Goal: Task Accomplishment & Management: Complete application form

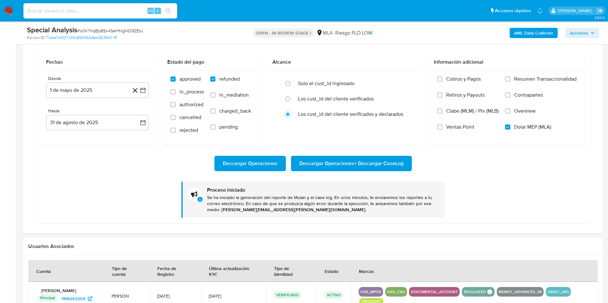
scroll to position [371, 0]
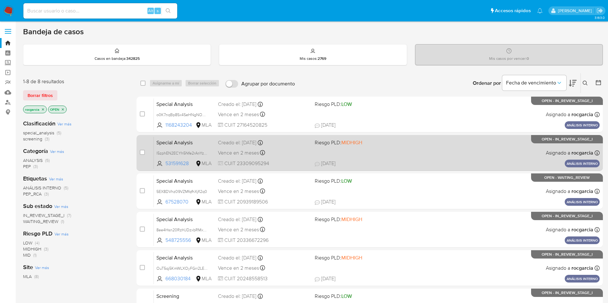
scroll to position [48, 0]
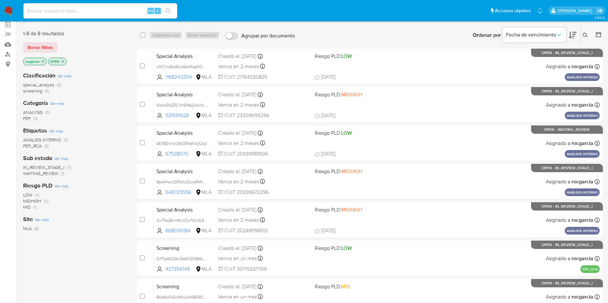
click at [6, 12] on img at bounding box center [8, 10] width 11 height 11
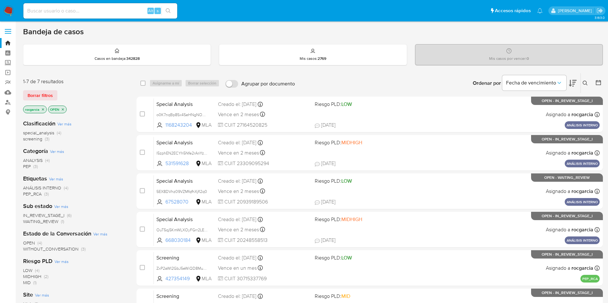
click at [8, 11] on img at bounding box center [8, 10] width 11 height 11
click at [9, 5] on nav "Pausado Ver notificaciones Alt s Accesos rápidos Presiona las siguientes teclas…" at bounding box center [304, 10] width 608 height 21
click at [6, 11] on img at bounding box center [8, 10] width 11 height 11
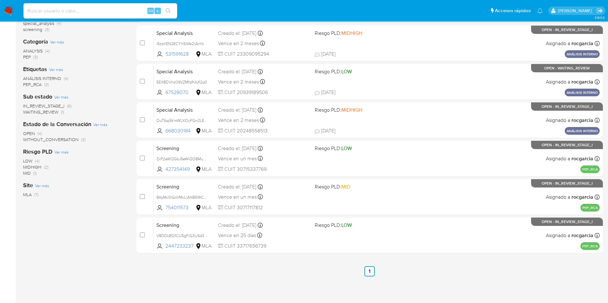
scroll to position [110, 0]
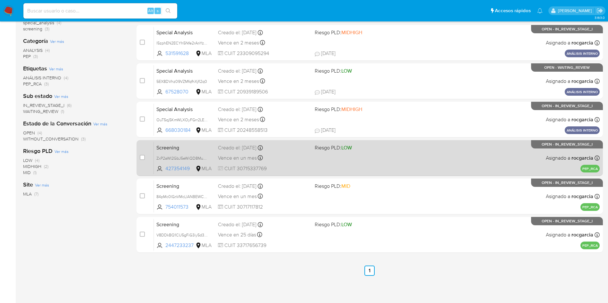
click at [371, 166] on div "Screening ZxP2aWI2GbJ5eWiQD8MuQKNa 427354149 MLA Riesgo PLD: LOW Creado el: [DA…" at bounding box center [377, 158] width 446 height 32
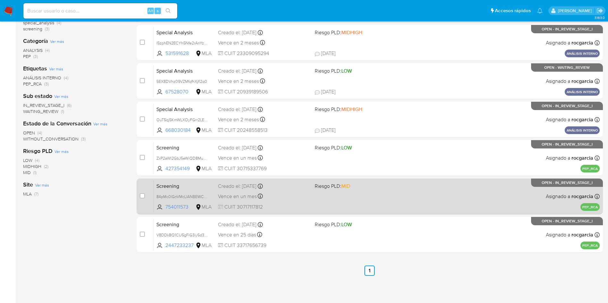
click at [369, 190] on span "Riesgo PLD: MID" at bounding box center [361, 186] width 92 height 8
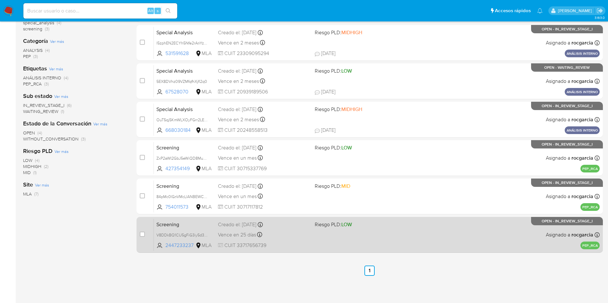
click at [357, 236] on div "Screening V8DDkBQ1CU5gFiG3iy5d3Ntv 2447233237 MLA Riesgo PLD: LOW Creado el: 11…" at bounding box center [377, 235] width 446 height 32
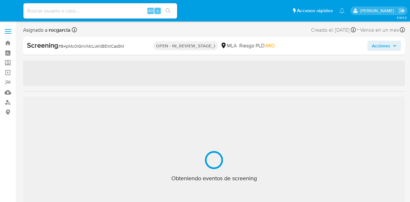
select select "10"
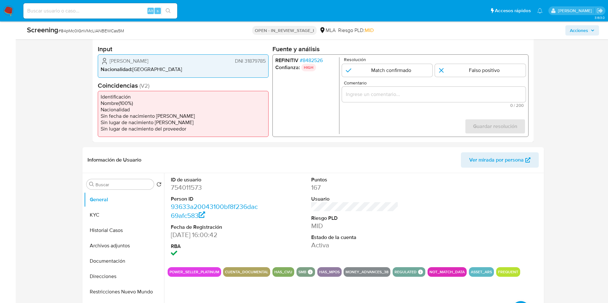
scroll to position [192, 0]
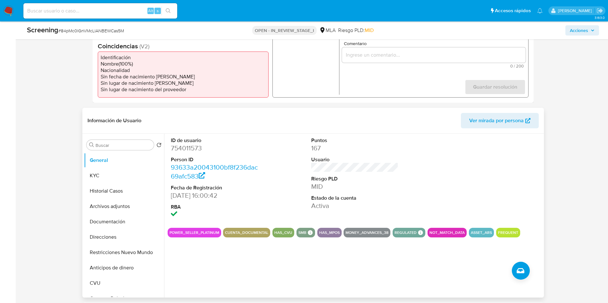
click at [178, 149] on dd "754011573" at bounding box center [214, 148] width 87 height 9
copy dd "754011573"
drag, startPoint x: 172, startPoint y: 195, endPoint x: 205, endPoint y: 198, distance: 33.4
click at [205, 198] on dd "04/05/2021 16:00:42" at bounding box center [214, 195] width 87 height 9
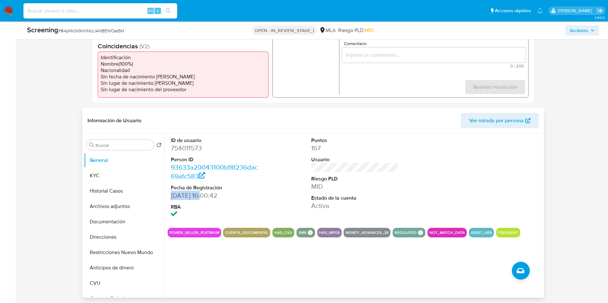
copy dd "04/05/2021"
click at [92, 173] on button "KYC" at bounding box center [121, 175] width 75 height 15
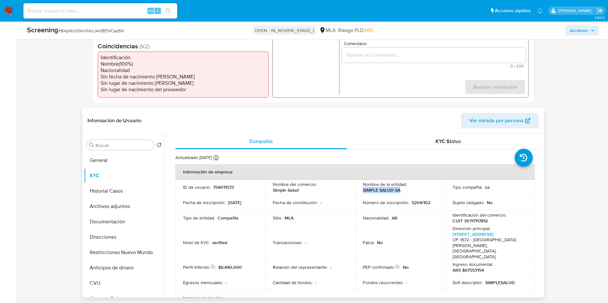
drag, startPoint x: 364, startPoint y: 190, endPoint x: 410, endPoint y: 193, distance: 45.9
click at [410, 193] on div "Nombre de la entidad : SIMPLE SALUD SA" at bounding box center [400, 188] width 75 height 12
copy p "SIMPLE SALUD SA"
click at [410, 202] on p "CUIT 30717117812" at bounding box center [469, 221] width 35 height 6
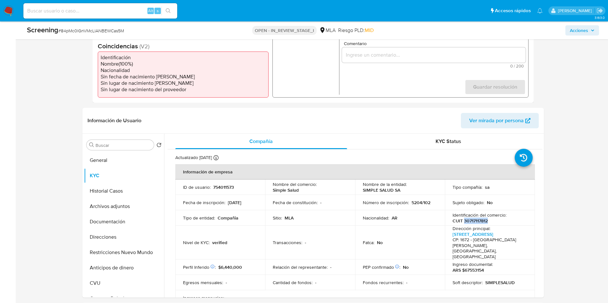
copy p "30717117812"
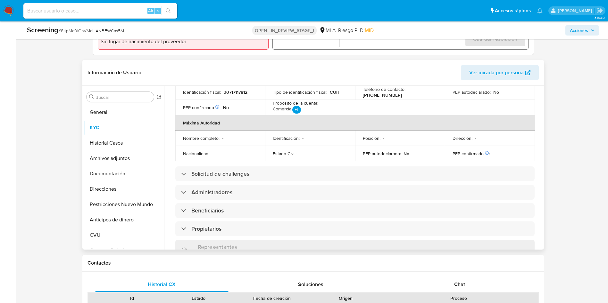
scroll to position [288, 0]
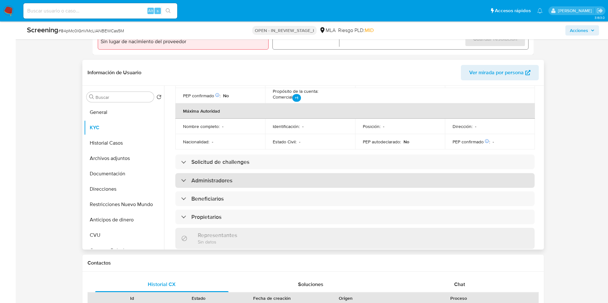
click at [231, 173] on div "Administradores" at bounding box center [354, 180] width 359 height 15
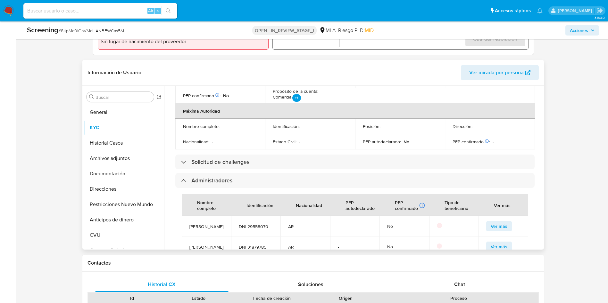
click at [261, 202] on span "DNI 31879785" at bounding box center [256, 247] width 34 height 6
copy span "31879785"
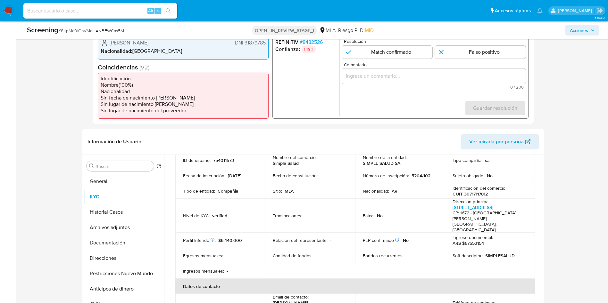
scroll to position [48, 0]
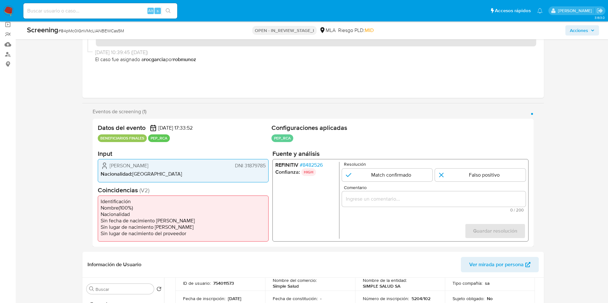
click at [311, 162] on span "# 8482526" at bounding box center [310, 165] width 23 height 6
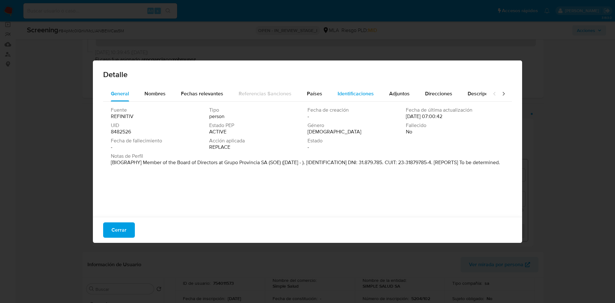
click at [355, 93] on span "Identificaciones" at bounding box center [356, 93] width 36 height 7
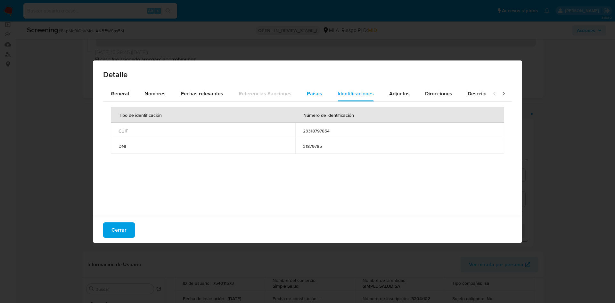
click at [309, 89] on div "Países" at bounding box center [314, 93] width 15 height 15
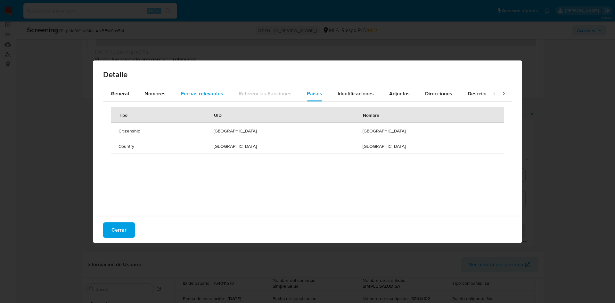
click at [211, 92] on span "Fechas relevantes" at bounding box center [202, 93] width 42 height 7
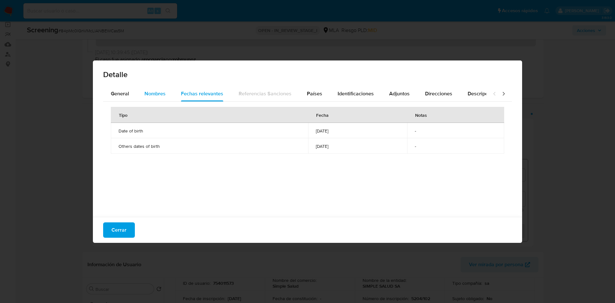
click at [163, 97] on div "Nombres" at bounding box center [155, 93] width 21 height 15
click at [122, 98] on div "General" at bounding box center [120, 93] width 18 height 15
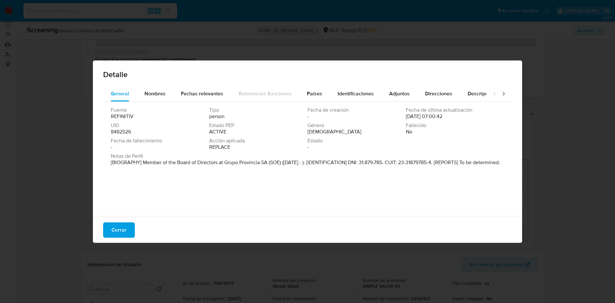
drag, startPoint x: 161, startPoint y: 163, endPoint x: 268, endPoint y: 164, distance: 106.4
click at [268, 164] on p "[BIOGRAPHY] Member of the Board of Directors at Grupo Provincia SA (SOE) (Apr 2…" at bounding box center [305, 163] width 389 height 6
click at [163, 91] on span "Nombres" at bounding box center [155, 93] width 21 height 7
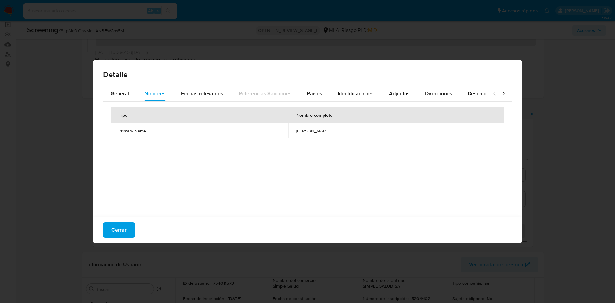
click at [302, 129] on span "andrea carla vespucci" at bounding box center [396, 131] width 201 height 6
drag, startPoint x: 128, startPoint y: 232, endPoint x: 125, endPoint y: 231, distance: 3.3
click at [127, 202] on button "Cerrar" at bounding box center [119, 230] width 32 height 15
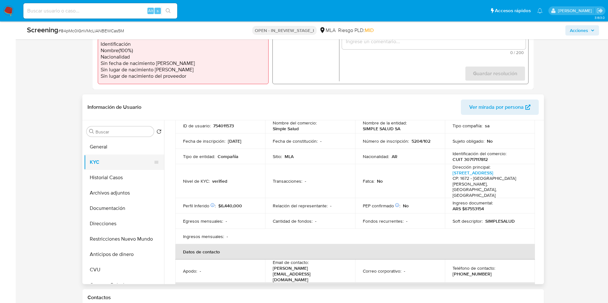
scroll to position [240, 0]
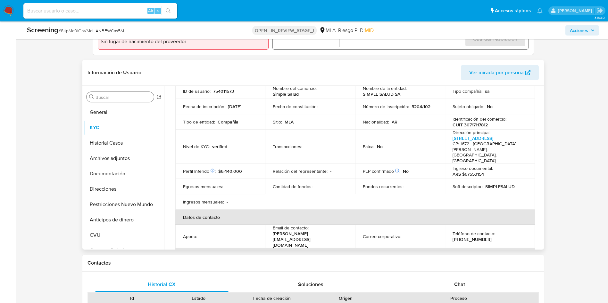
click at [103, 98] on input "Buscar" at bounding box center [123, 98] width 56 height 6
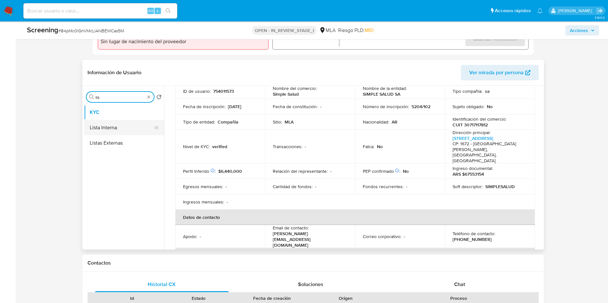
type input "lis"
click at [103, 131] on button "Lista Interna" at bounding box center [121, 127] width 75 height 15
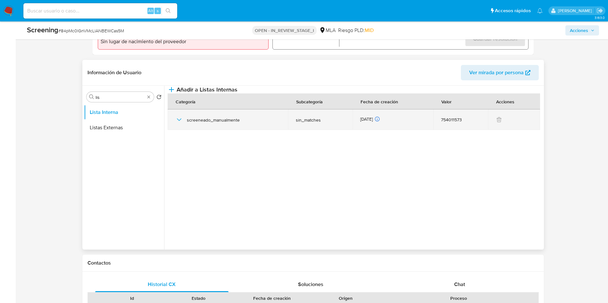
click at [180, 124] on icon "button" at bounding box center [179, 120] width 8 height 8
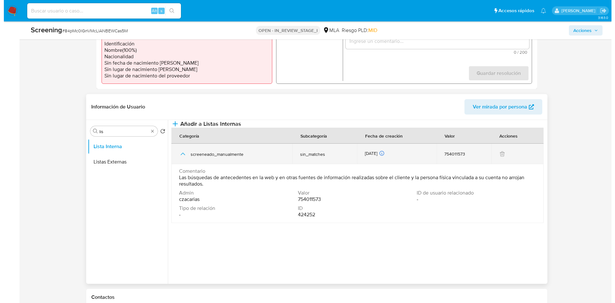
scroll to position [192, 0]
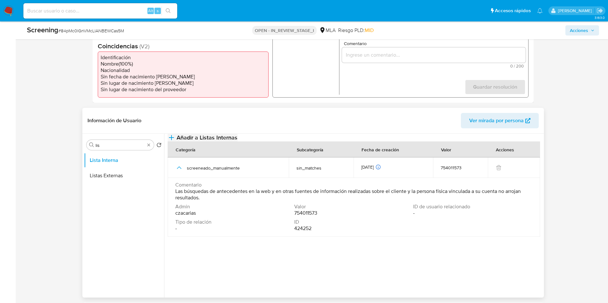
click at [237, 142] on button "Añadir a Listas Internas" at bounding box center [203, 138] width 70 height 8
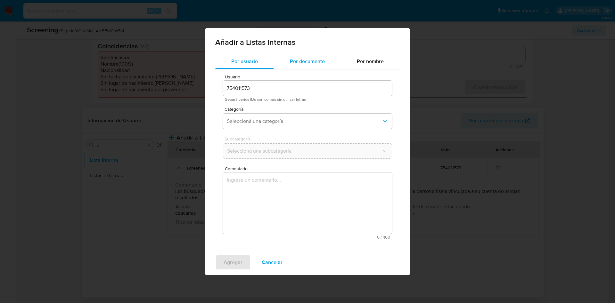
click at [306, 58] on span "Por documento" at bounding box center [307, 61] width 35 height 7
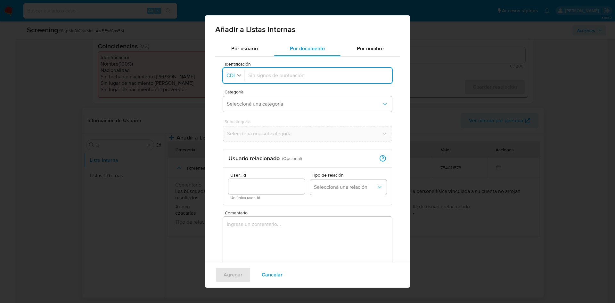
click at [237, 79] on div "button" at bounding box center [239, 76] width 6 height 8
click at [236, 135] on div "DNI" at bounding box center [232, 134] width 11 height 15
click at [252, 105] on span "Seleccioná una categoría" at bounding box center [304, 104] width 155 height 6
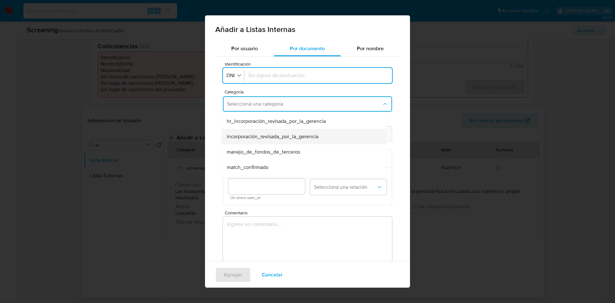
scroll to position [48, 0]
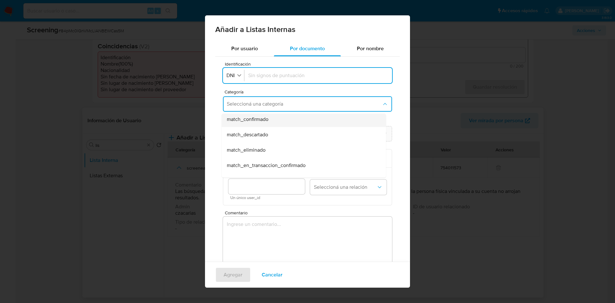
click at [269, 120] on span "match_confirmado" at bounding box center [248, 119] width 42 height 6
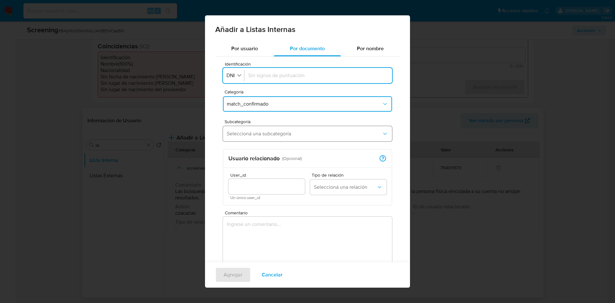
click at [270, 128] on button "Seleccioná una subcategoría" at bounding box center [307, 133] width 169 height 15
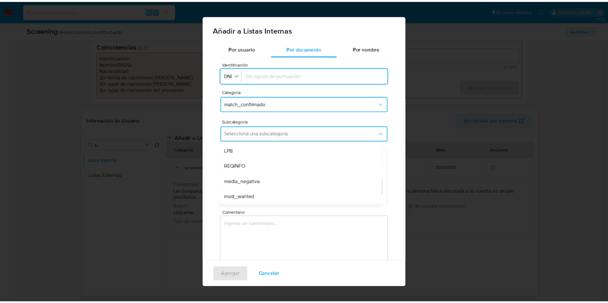
scroll to position [44, 0]
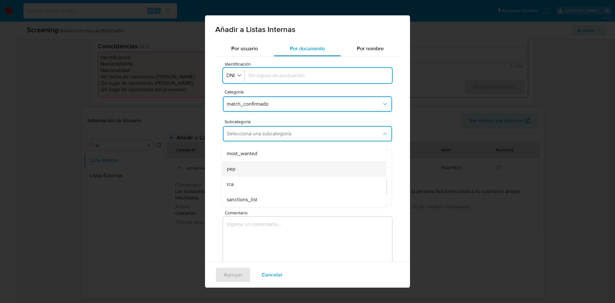
click at [275, 169] on div "pep" at bounding box center [302, 168] width 150 height 15
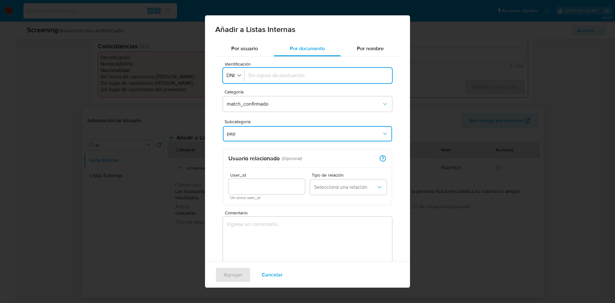
click at [285, 202] on textarea "Comentario" at bounding box center [307, 248] width 169 height 62
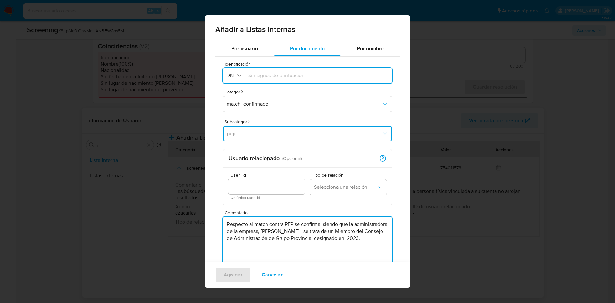
type textarea "Respecto al match contra PEP se confirma, siendo que la administradora de la em…"
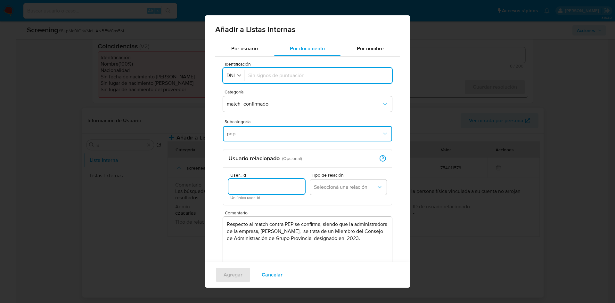
click at [294, 189] on input "User_id" at bounding box center [266, 187] width 77 height 8
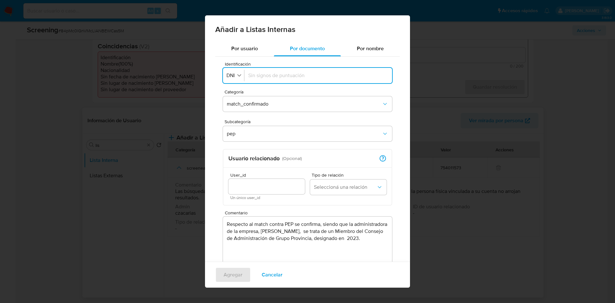
click at [268, 73] on input "Identificación" at bounding box center [318, 75] width 140 height 7
type input "31879785"
click at [242, 191] on input "User_id" at bounding box center [266, 187] width 77 height 8
type input "754011573"
click at [363, 185] on span "Seleccioná una relación" at bounding box center [345, 187] width 62 height 6
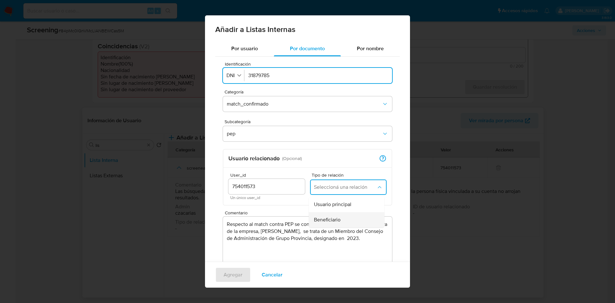
click at [346, 202] on div "Beneficiario" at bounding box center [345, 219] width 62 height 15
click at [299, 202] on textarea "Respecto al match contra PEP se confirma, siendo que la administradora de la em…" at bounding box center [307, 248] width 169 height 62
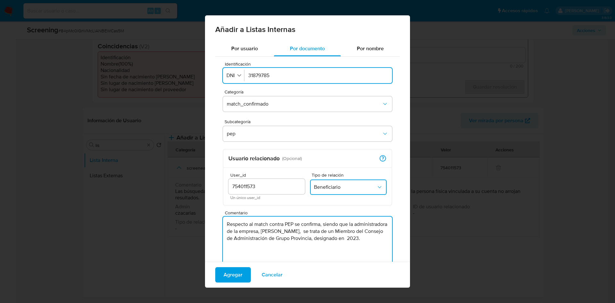
click at [0, 0] on lt-span "Andrea" at bounding box center [0, 0] width 0 height 0
click at [332, 202] on textarea "Respecto al match contra PEP se confirma, siendo que la administradora de la em…" at bounding box center [307, 248] width 169 height 62
drag, startPoint x: 292, startPoint y: 252, endPoint x: 281, endPoint y: 256, distance: 12.5
click at [292, 202] on textarea "Respecto al match contra PEP se confirma, siendo que la administradora de la em…" at bounding box center [307, 248] width 169 height 62
type textarea "Respecto al match contra PEP se confirma, siendo que la administradora de la em…"
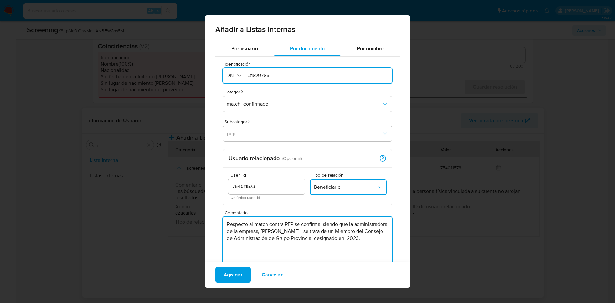
drag, startPoint x: 227, startPoint y: 273, endPoint x: 222, endPoint y: 273, distance: 4.5
click at [227, 202] on span "Agregar" at bounding box center [233, 275] width 19 height 14
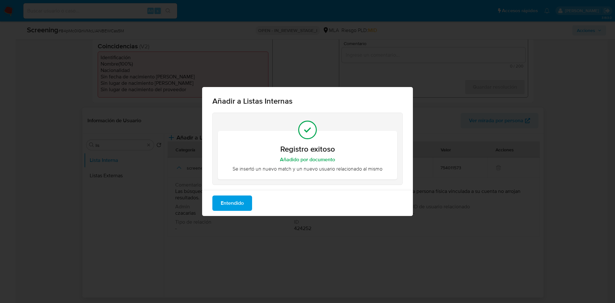
click at [237, 201] on span "Entendido" at bounding box center [232, 203] width 23 height 14
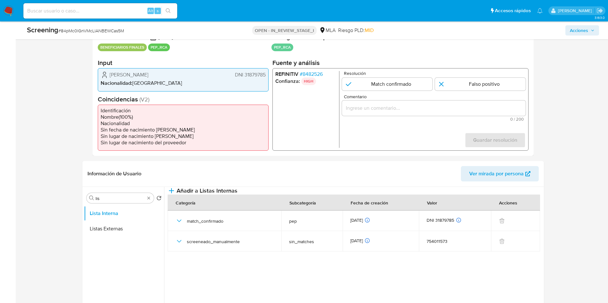
scroll to position [96, 0]
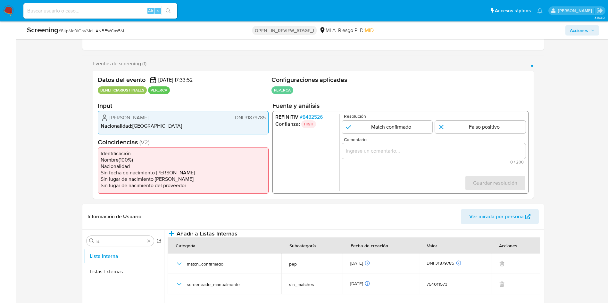
drag, startPoint x: 387, startPoint y: 127, endPoint x: 388, endPoint y: 147, distance: 20.2
click at [388, 128] on input "1 de 1" at bounding box center [387, 127] width 91 height 13
radio input "true"
click at [388, 150] on input "Comentario" at bounding box center [434, 151] width 184 height 8
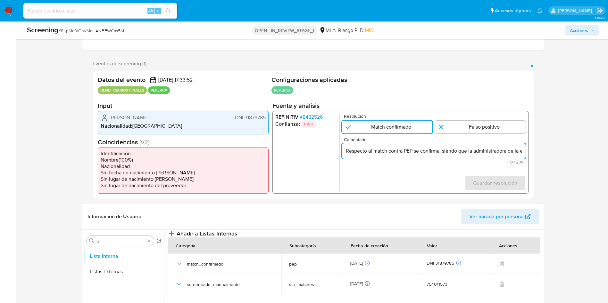
scroll to position [0, 286]
type input "Respecto al match contra PEP se confirma, siendo que la administradora de la em…"
click at [410, 186] on span "Guardar resolución" at bounding box center [495, 183] width 44 height 14
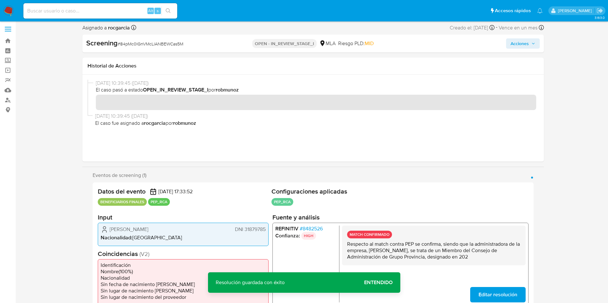
scroll to position [0, 0]
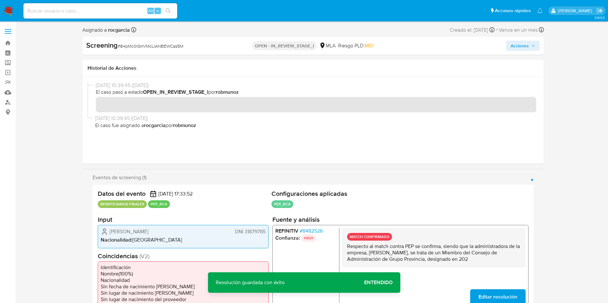
click at [410, 45] on span "Acciones" at bounding box center [519, 46] width 18 height 10
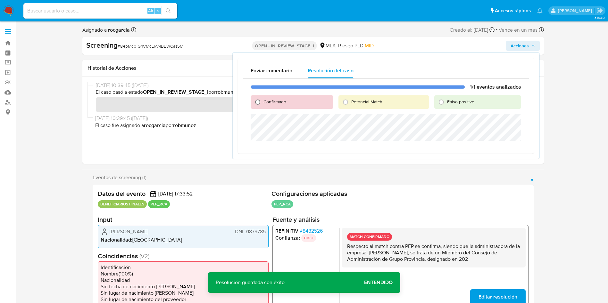
click at [258, 103] on input "Confirmado" at bounding box center [257, 102] width 10 height 10
radio input "true"
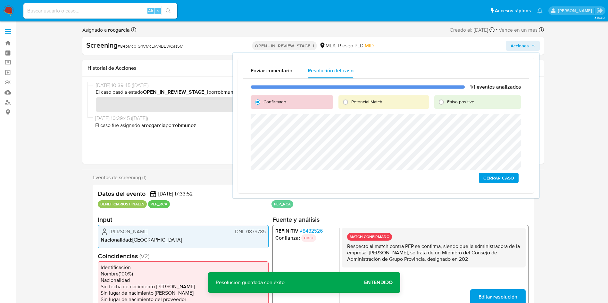
click at [410, 177] on span "Cerrar Caso" at bounding box center [498, 178] width 31 height 9
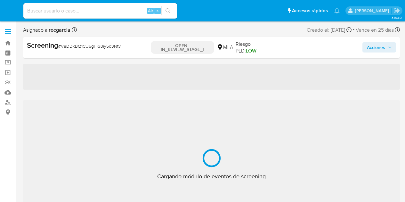
select select "10"
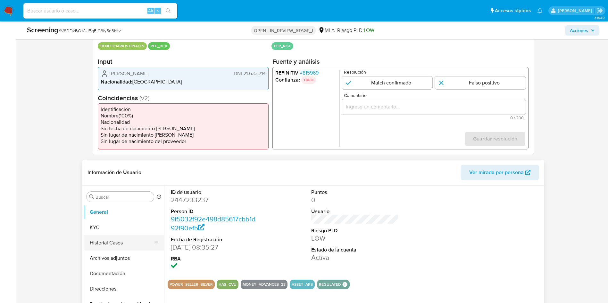
scroll to position [144, 0]
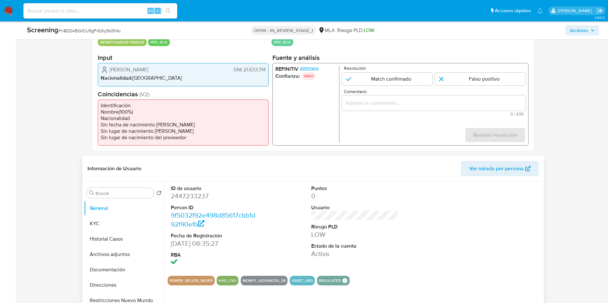
click at [193, 197] on dd "2447233237" at bounding box center [214, 196] width 87 height 9
copy dd "2447233237"
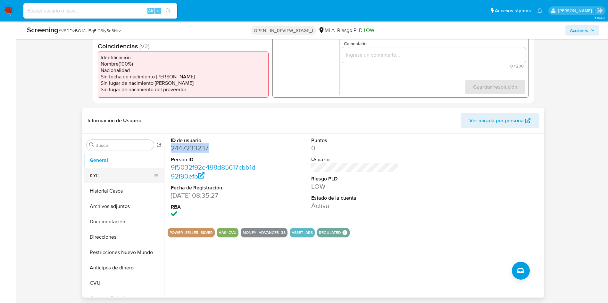
click at [113, 181] on button "KYC" at bounding box center [121, 175] width 75 height 15
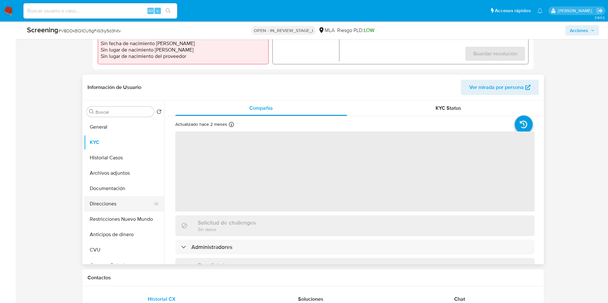
scroll to position [240, 0]
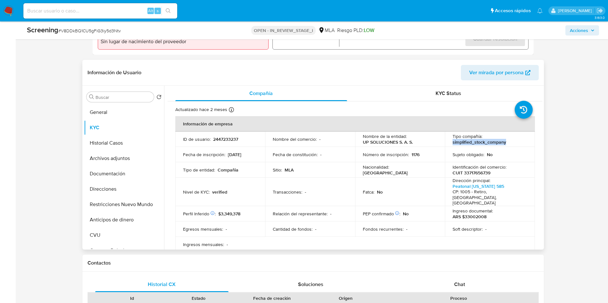
drag, startPoint x: 450, startPoint y: 142, endPoint x: 509, endPoint y: 145, distance: 59.4
click at [405, 145] on td "Tipo compañía : simplified_stock_company" at bounding box center [490, 139] width 90 height 15
copy p "simplified_stock_company"
click at [107, 116] on button "General" at bounding box center [121, 112] width 75 height 15
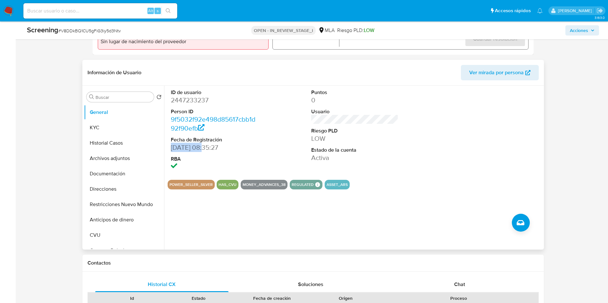
drag, startPoint x: 205, startPoint y: 149, endPoint x: 168, endPoint y: 149, distance: 37.8
click at [168, 149] on div "ID de usuario 2447233237 Person ID 9f5032f92e498d85617cbb1d92f90efb Fecha de Re…" at bounding box center [215, 130] width 94 height 89
copy dd "20/05/2025"
click at [125, 127] on button "KYC" at bounding box center [121, 127] width 75 height 15
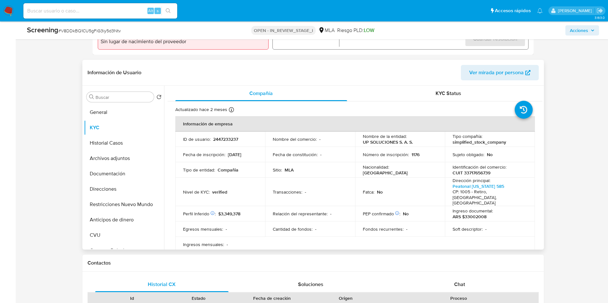
click at [405, 174] on p "CUIT 33717656739" at bounding box center [471, 173] width 38 height 6
copy p "33717656739"
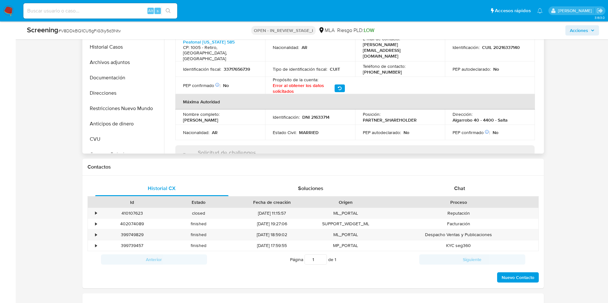
scroll to position [144, 0]
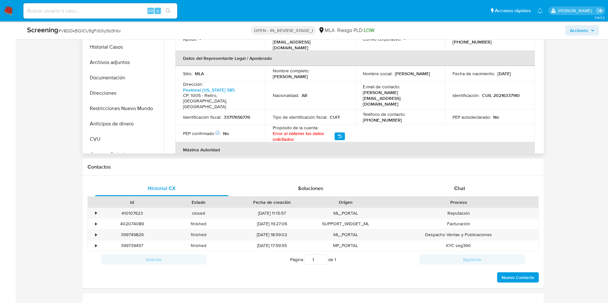
click at [405, 93] on p "CUIL 20216337140" at bounding box center [501, 96] width 38 height 6
copy p "20216337140"
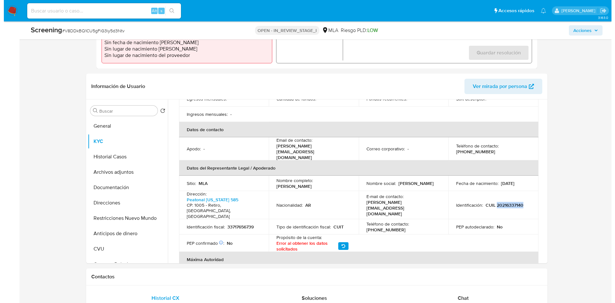
scroll to position [96, 0]
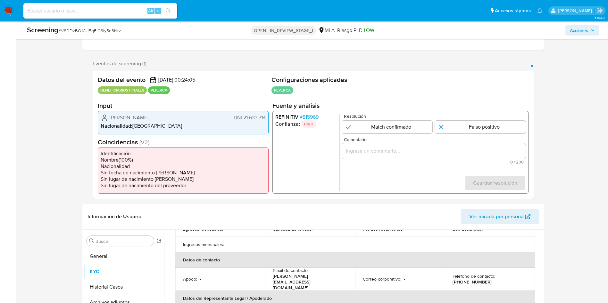
click at [310, 116] on span "# 815969" at bounding box center [308, 117] width 19 height 6
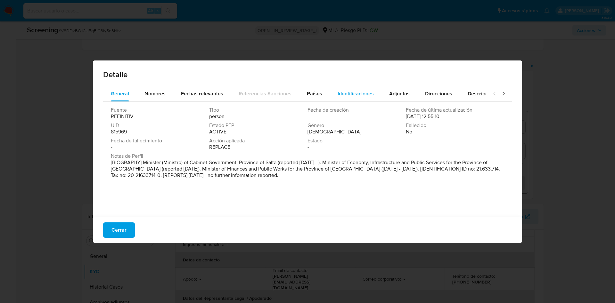
click at [361, 91] on span "Identificaciones" at bounding box center [356, 93] width 36 height 7
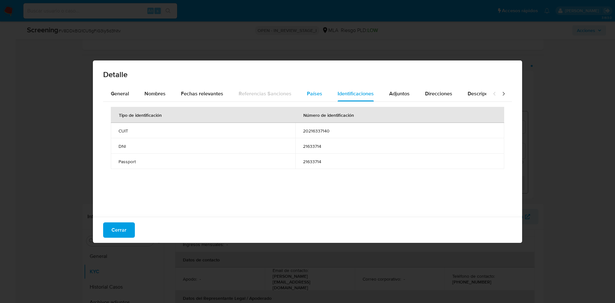
click at [314, 88] on div "Países" at bounding box center [314, 93] width 15 height 15
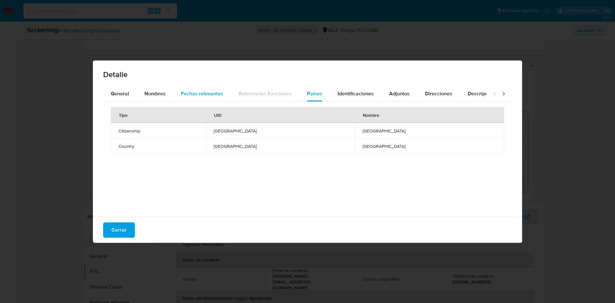
click at [211, 93] on span "Fechas relevantes" at bounding box center [202, 93] width 42 height 7
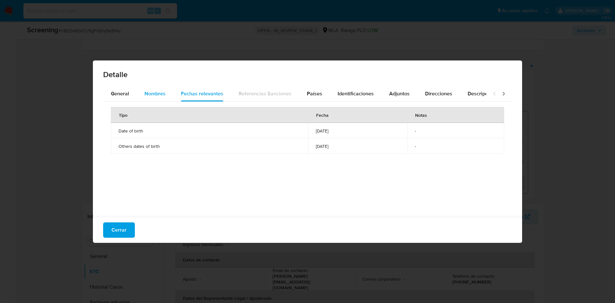
click at [156, 93] on span "Nombres" at bounding box center [155, 93] width 21 height 7
click at [121, 97] on div "General" at bounding box center [120, 93] width 18 height 15
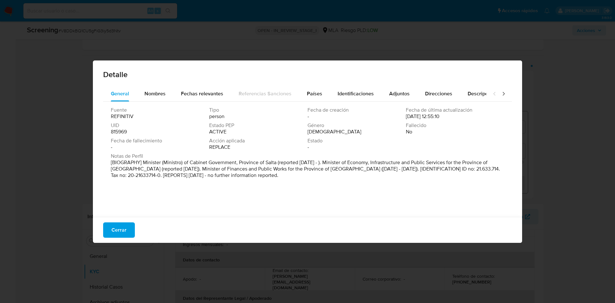
drag, startPoint x: 149, startPoint y: 160, endPoint x: 264, endPoint y: 176, distance: 115.8
click at [264, 176] on p "[BIOGRAPHY] Minister (Ministro) of Cabinet Government, Province of Salta (repor…" at bounding box center [307, 169] width 392 height 19
click at [405, 95] on icon at bounding box center [503, 94] width 6 height 6
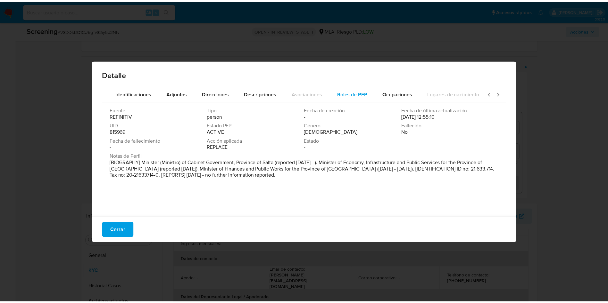
scroll to position [0, 229]
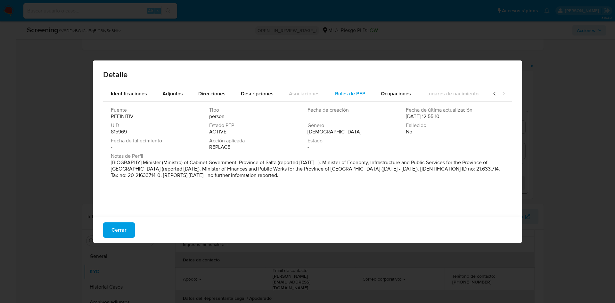
click at [359, 89] on button "Roles de PEP" at bounding box center [350, 93] width 46 height 15
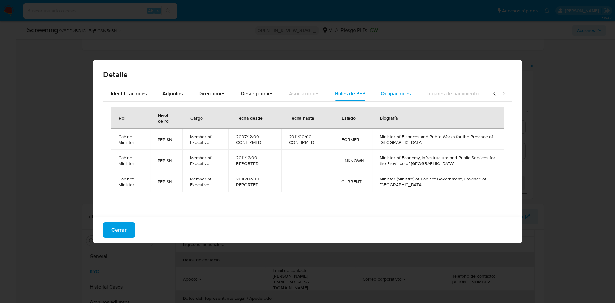
click at [384, 96] on span "Ocupaciones" at bounding box center [396, 93] width 30 height 7
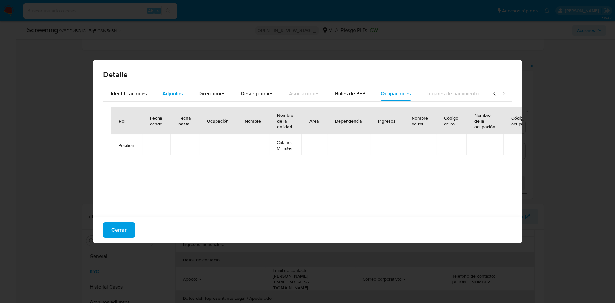
click at [155, 93] on button "Adjuntos" at bounding box center [173, 93] width 36 height 15
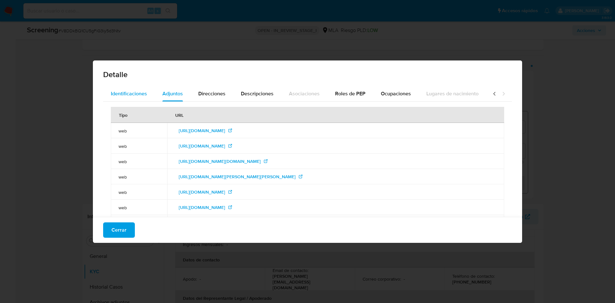
click at [134, 97] on span "Identificaciones" at bounding box center [129, 93] width 36 height 7
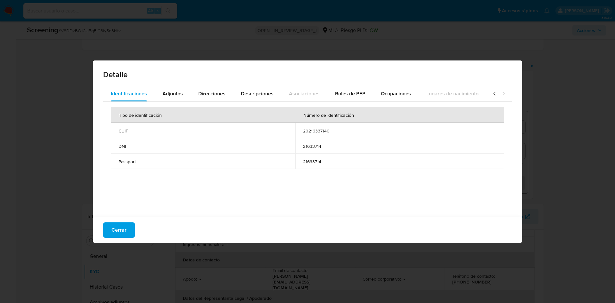
click at [116, 202] on div "Cerrar" at bounding box center [307, 230] width 429 height 26
click at [119, 202] on span "Cerrar" at bounding box center [119, 230] width 15 height 14
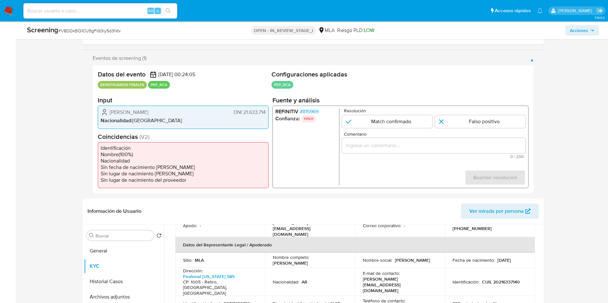
scroll to position [48, 0]
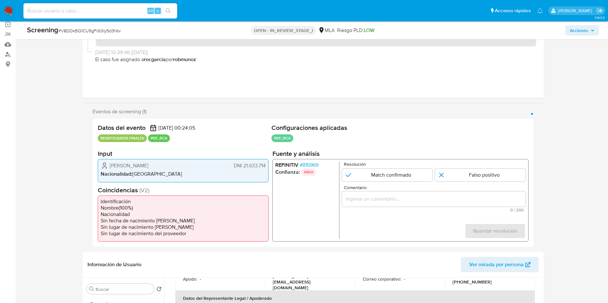
drag, startPoint x: 109, startPoint y: 165, endPoint x: 176, endPoint y: 164, distance: 66.7
click at [176, 164] on div "Carlos Roberto Teófilo Parodi DNI 21.633.714" at bounding box center [183, 166] width 165 height 8
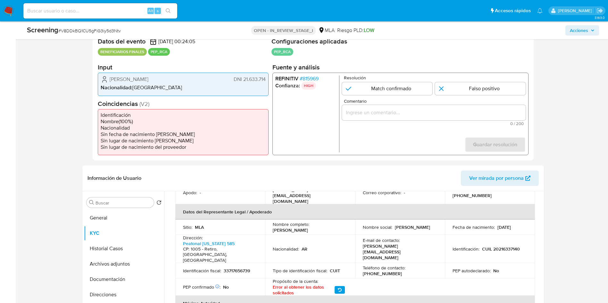
scroll to position [240, 0]
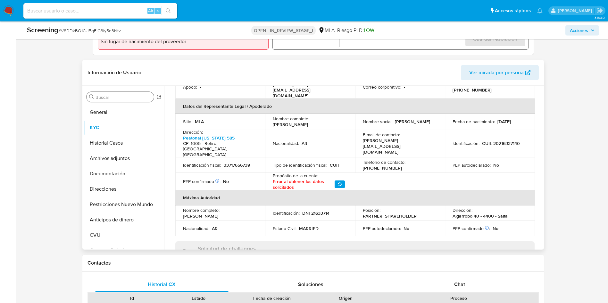
click at [112, 101] on div "Buscar" at bounding box center [120, 97] width 67 height 10
click at [112, 100] on input "Buscar" at bounding box center [123, 98] width 56 height 6
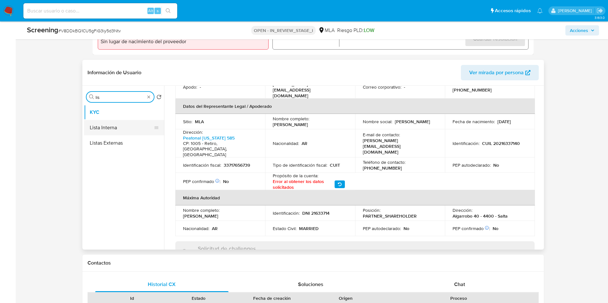
type input "lis"
click at [116, 127] on button "Lista Interna" at bounding box center [121, 127] width 75 height 15
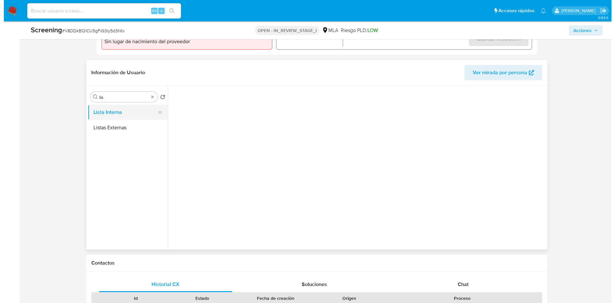
scroll to position [0, 0]
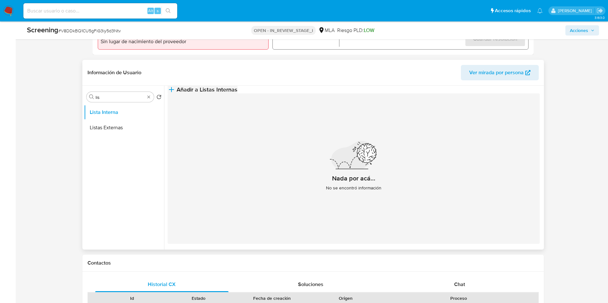
click at [237, 93] on span "Añadir a Listas Internas" at bounding box center [207, 89] width 61 height 7
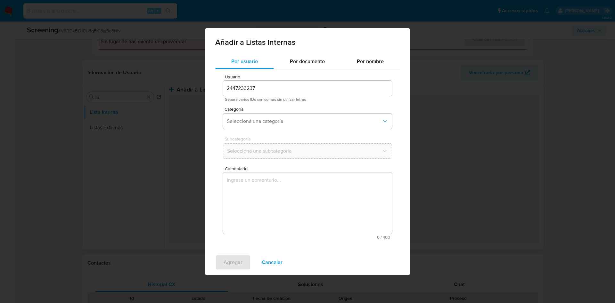
click at [294, 69] on div "Por usuario Por documento Por nombre Usuario 2447233237 Separá varios IDs con c…" at bounding box center [307, 149] width 185 height 191
click at [299, 58] on span "Por documento" at bounding box center [307, 61] width 35 height 7
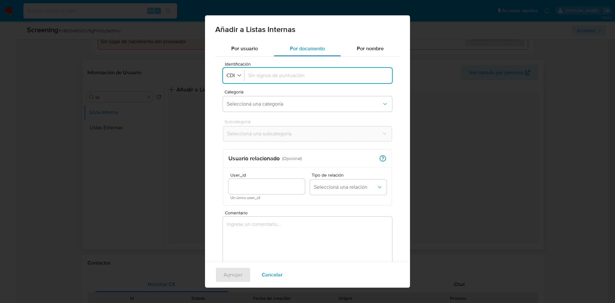
click at [290, 79] on input "Identificación" at bounding box center [318, 75] width 140 height 7
click at [235, 79] on button "Identificación CDI" at bounding box center [234, 75] width 19 height 9
click at [234, 120] on span "CUIT" at bounding box center [232, 119] width 11 height 6
click at [252, 102] on span "Seleccioná una categoría" at bounding box center [304, 104] width 155 height 6
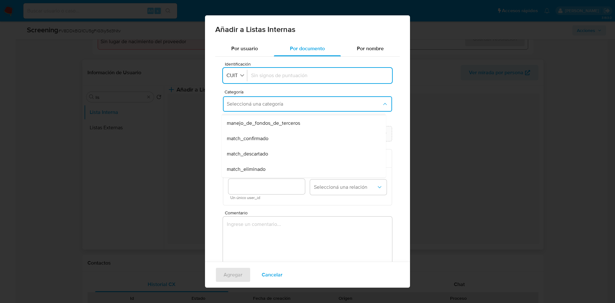
scroll to position [48, 0]
click at [270, 135] on div "match_descartado" at bounding box center [302, 134] width 150 height 15
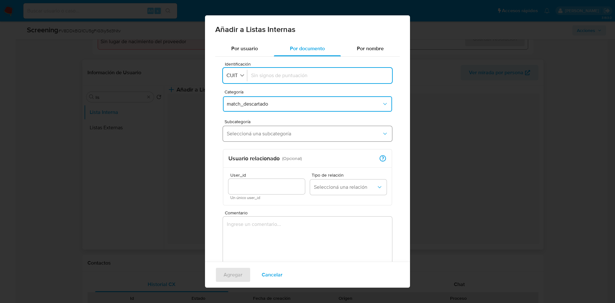
click at [268, 136] on span "Seleccioná una subcategoría" at bounding box center [304, 134] width 155 height 6
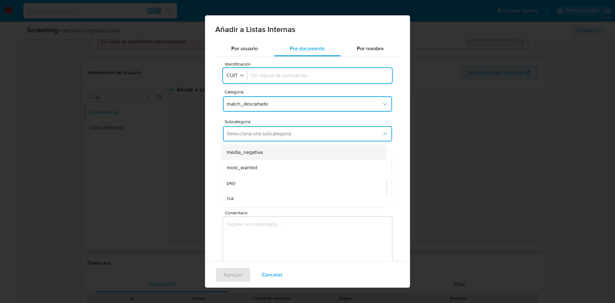
scroll to position [44, 0]
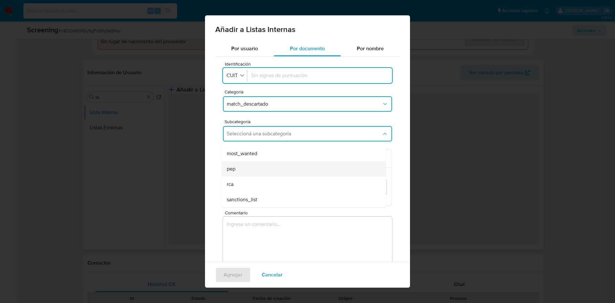
click at [266, 172] on div "pep" at bounding box center [302, 168] width 150 height 15
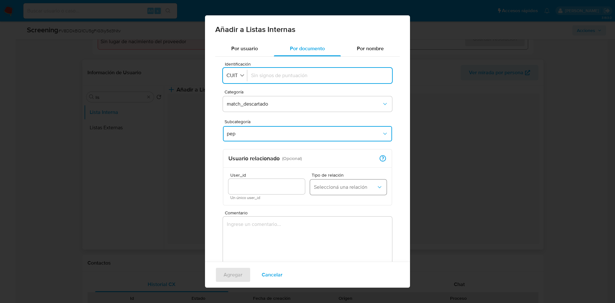
drag, startPoint x: 330, startPoint y: 188, endPoint x: 329, endPoint y: 192, distance: 4.3
click at [329, 188] on span "Seleccioná una relación" at bounding box center [345, 187] width 62 height 6
click at [320, 202] on span "Beneficiario" at bounding box center [327, 220] width 27 height 6
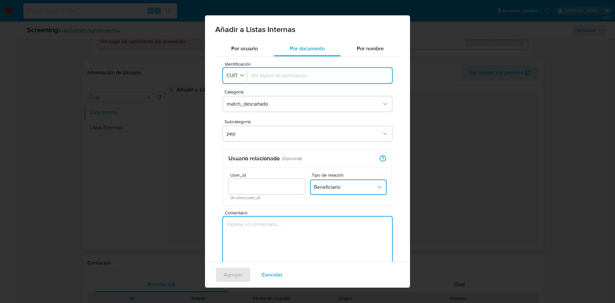
click at [306, 202] on textarea "Comentario" at bounding box center [307, 248] width 169 height 62
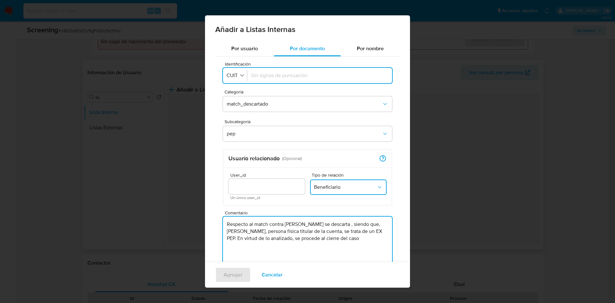
type textarea "Respecto al match contra PEP se descarta , siendo que, Carlos Roberto Teófilo P…"
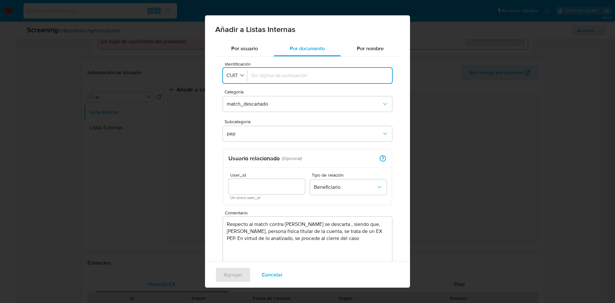
click at [270, 76] on input "Identificación" at bounding box center [319, 75] width 137 height 7
type input "20216337140"
click at [255, 192] on div at bounding box center [266, 186] width 77 height 15
click at [254, 192] on div at bounding box center [266, 186] width 77 height 15
click at [251, 186] on input "User_id" at bounding box center [266, 187] width 77 height 8
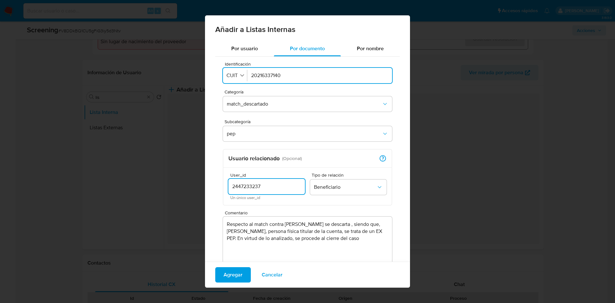
type input "2447233237"
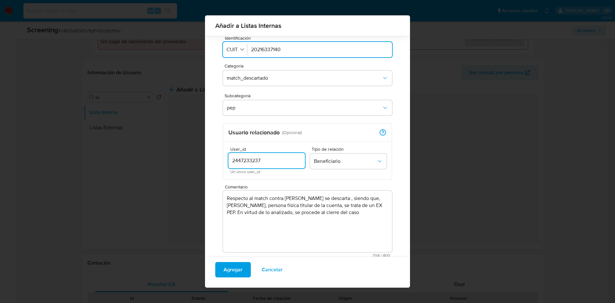
scroll to position [27, 0]
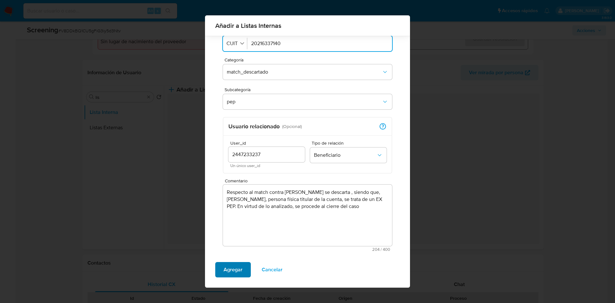
click at [233, 202] on span "Agregar" at bounding box center [233, 270] width 19 height 14
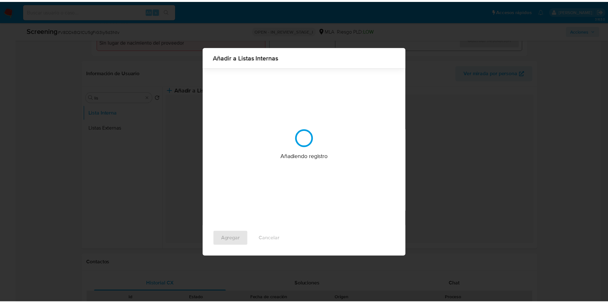
scroll to position [0, 0]
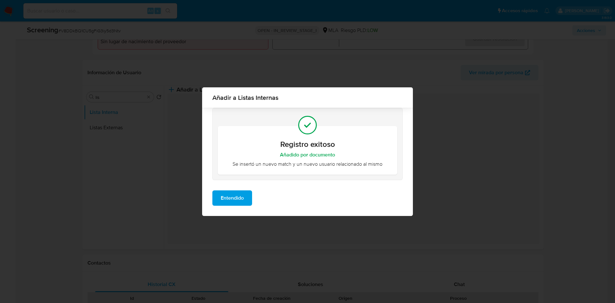
click at [228, 199] on span "Entendido" at bounding box center [232, 198] width 23 height 14
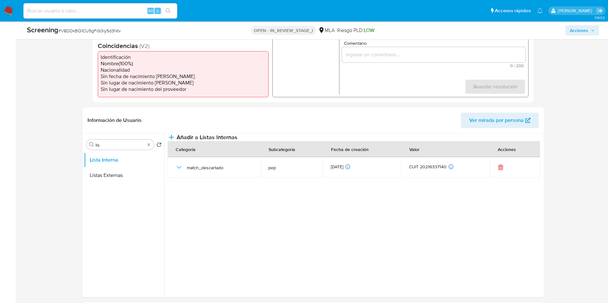
scroll to position [144, 0]
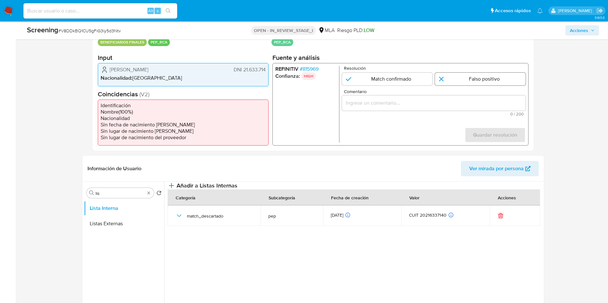
click at [405, 81] on input "1 de 1" at bounding box center [480, 79] width 91 height 13
radio input "true"
click at [405, 106] on input "Comentario" at bounding box center [434, 103] width 184 height 8
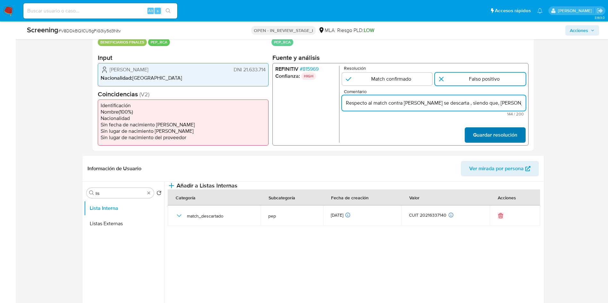
scroll to position [0, 143]
type input "Respecto al match contra PEP se descarta , siendo que, Carlos Roberto Teófilo P…"
click at [405, 133] on span "Guardar resolución" at bounding box center [495, 135] width 44 height 14
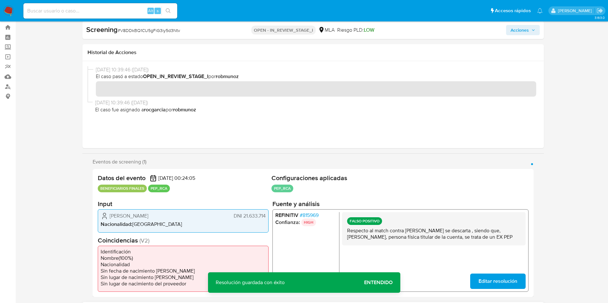
scroll to position [0, 0]
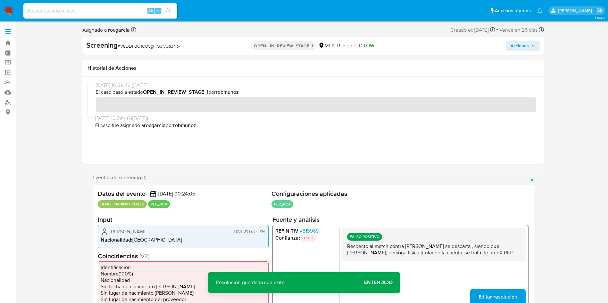
click at [405, 46] on span "Acciones" at bounding box center [519, 46] width 18 height 10
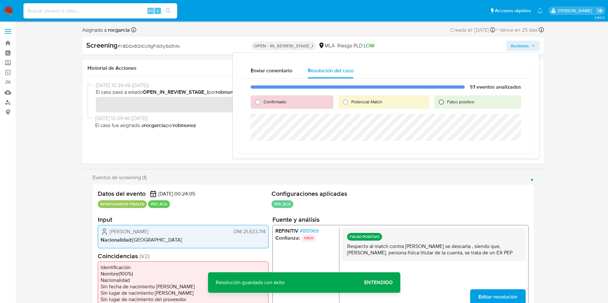
click at [405, 102] on input "Falso positivo" at bounding box center [441, 102] width 10 height 10
radio input "true"
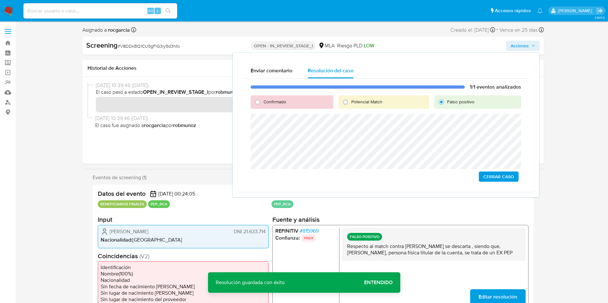
click at [405, 176] on span "Cerrar Caso" at bounding box center [498, 176] width 31 height 9
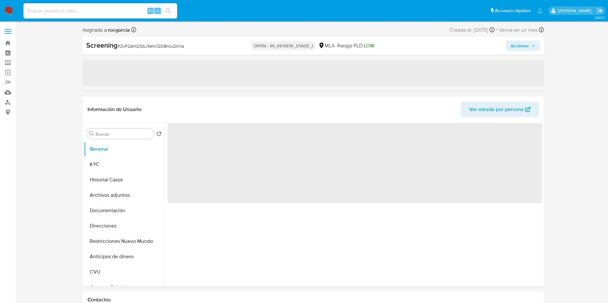
select select "10"
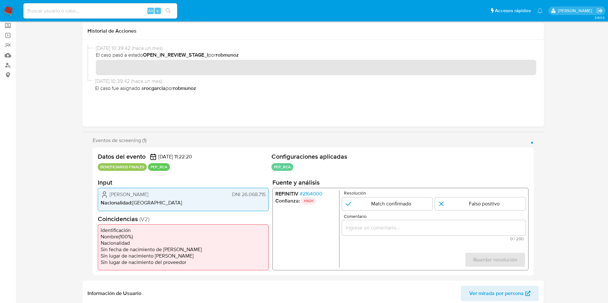
scroll to position [144, 0]
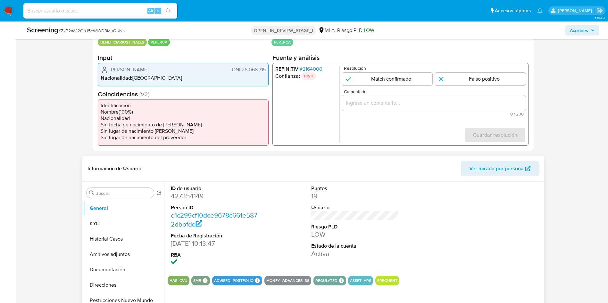
click at [188, 201] on dl "ID de usuario 427354149 Person ID e1c299cf10dce9678c661e5872dbbfdd Fecha de Reg…" at bounding box center [214, 226] width 87 height 83
click at [186, 194] on dd "427354149" at bounding box center [214, 196] width 87 height 9
copy dd "427354149"
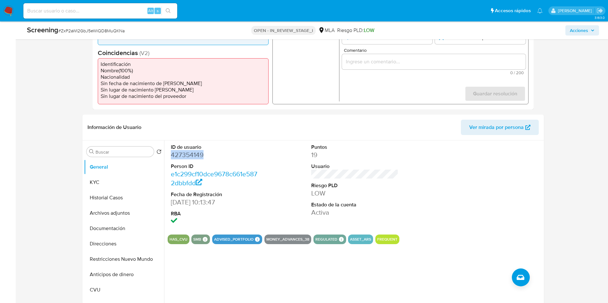
scroll to position [240, 0]
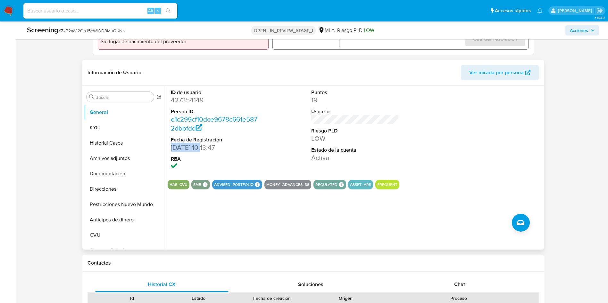
drag, startPoint x: 202, startPoint y: 146, endPoint x: 166, endPoint y: 148, distance: 35.3
click at [166, 148] on div "ID de usuario 427354149 Person ID e1c299cf10dce9678c661e5872dbbfdd Fecha de Reg…" at bounding box center [353, 168] width 378 height 164
copy dd "15/07/2019"
click at [119, 128] on button "KYC" at bounding box center [121, 127] width 75 height 15
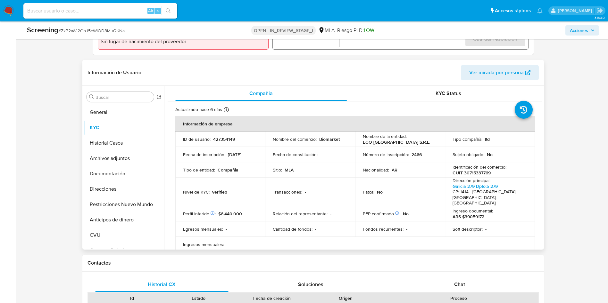
click at [364, 141] on p "ECO BUENOS AIRES S.R.L." at bounding box center [396, 142] width 67 height 6
click at [365, 145] on p "ECO BUENOS AIRES S.R.L." at bounding box center [396, 142] width 67 height 6
drag, startPoint x: 361, startPoint y: 143, endPoint x: 421, endPoint y: 141, distance: 60.3
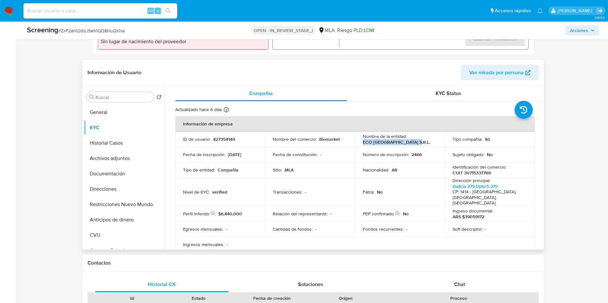
click at [410, 141] on div "Nombre de la entidad : ECO BUENOS AIRES S.R.L." at bounding box center [400, 140] width 75 height 12
copy p "ECO BUENOS AIRES S.R.L."
click at [410, 175] on p "CUIT 30715337769" at bounding box center [471, 173] width 38 height 6
copy p "30715337769"
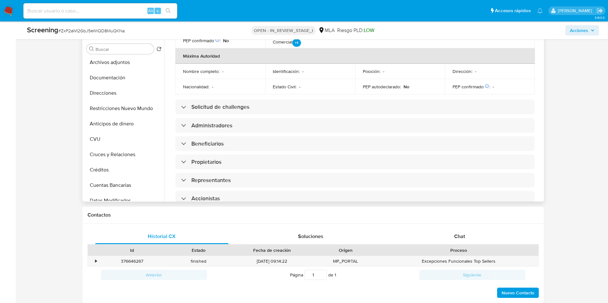
scroll to position [288, 0]
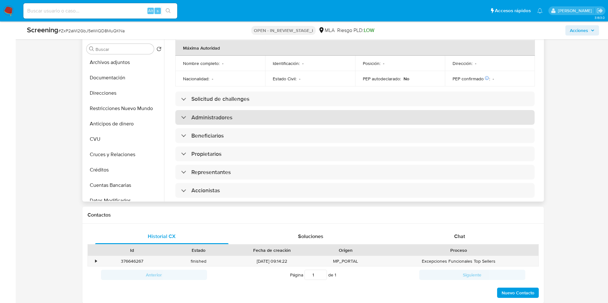
click at [254, 121] on div "Administradores" at bounding box center [354, 117] width 359 height 15
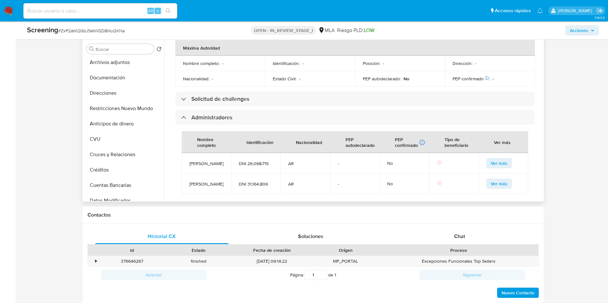
click at [257, 167] on span "DNI 26.068.715" at bounding box center [256, 164] width 34 height 6
copy span "26.068.715"
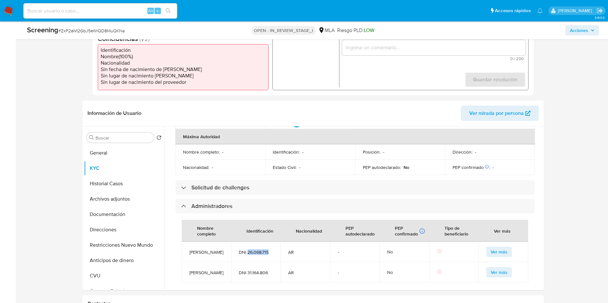
scroll to position [96, 0]
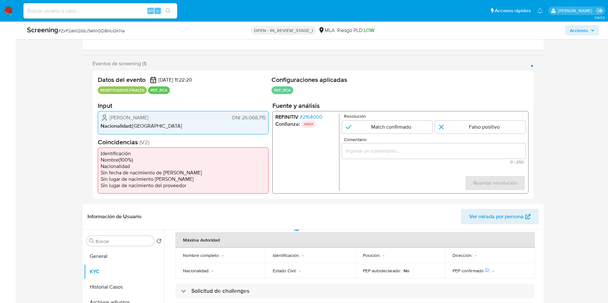
click at [315, 115] on span "# 2164000" at bounding box center [310, 117] width 23 height 6
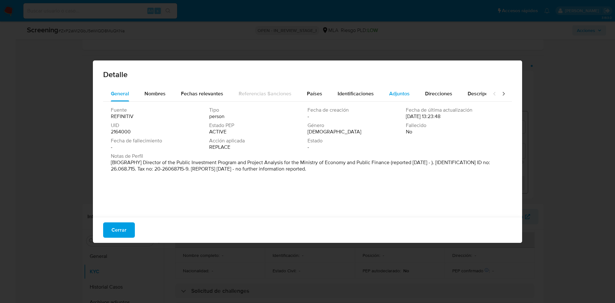
click at [393, 96] on span "Adjuntos" at bounding box center [399, 93] width 21 height 7
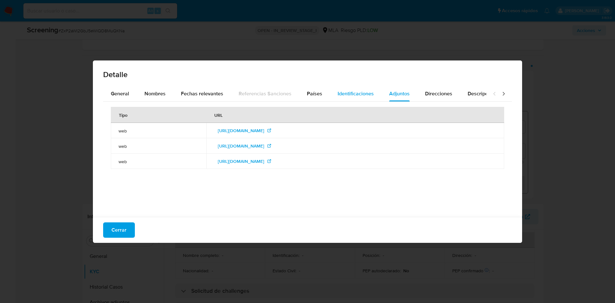
click at [358, 92] on span "Identificaciones" at bounding box center [356, 93] width 36 height 7
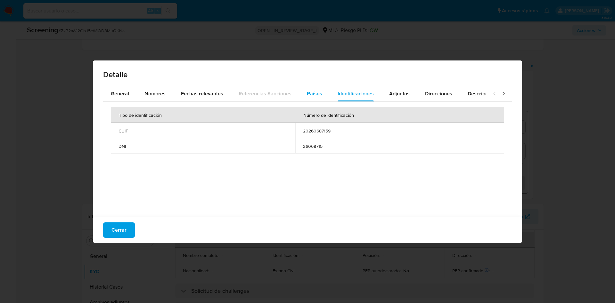
click at [310, 93] on span "Países" at bounding box center [314, 93] width 15 height 7
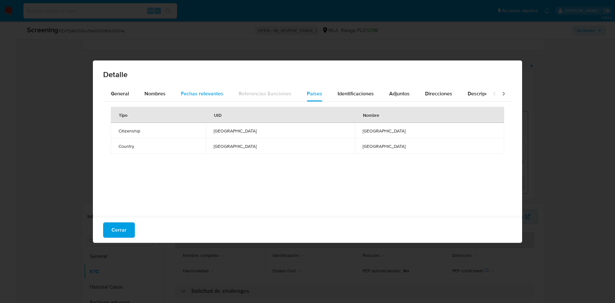
click at [214, 92] on span "Fechas relevantes" at bounding box center [202, 93] width 42 height 7
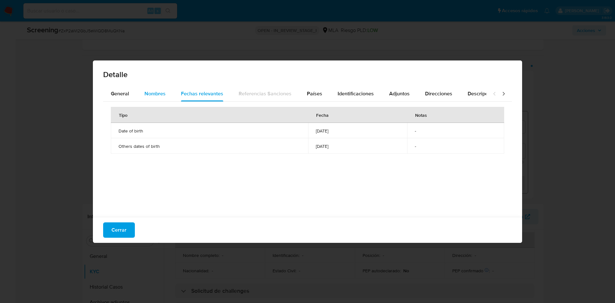
click at [155, 92] on span "Nombres" at bounding box center [155, 93] width 21 height 7
click at [309, 130] on span "julian alberto la rocca" at bounding box center [398, 131] width 195 height 6
click at [124, 87] on div "General" at bounding box center [120, 93] width 18 height 15
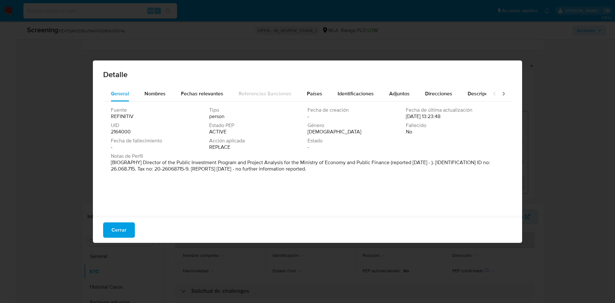
drag, startPoint x: 144, startPoint y: 163, endPoint x: 388, endPoint y: 162, distance: 244.5
click at [388, 162] on p "[BIOGRAPHY] Director of the Public Investment Program and Project Analysis for …" at bounding box center [307, 166] width 392 height 13
click at [362, 94] on span "Identificaciones" at bounding box center [356, 93] width 36 height 7
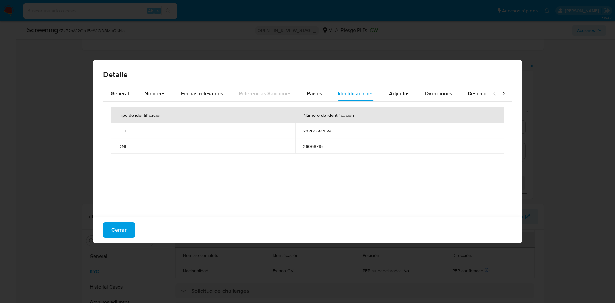
click at [316, 131] on span "20260687159" at bounding box center [400, 131] width 194 height 6
click at [120, 202] on span "Cerrar" at bounding box center [119, 230] width 15 height 14
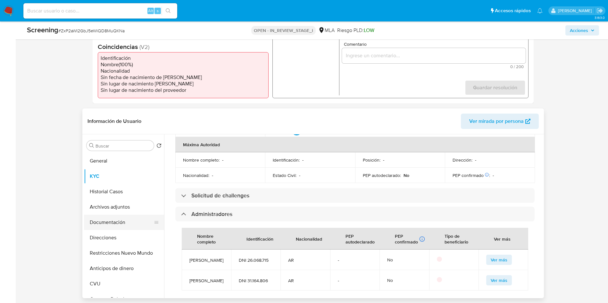
scroll to position [192, 0]
click at [120, 202] on button "Archivos adjuntos" at bounding box center [121, 206] width 75 height 15
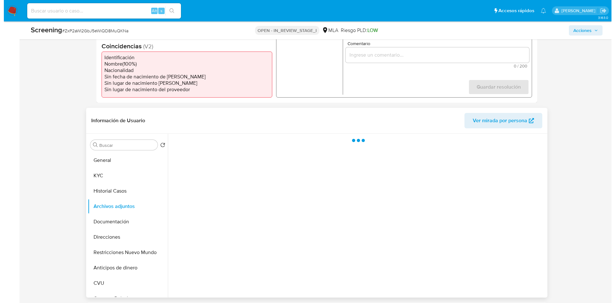
scroll to position [0, 0]
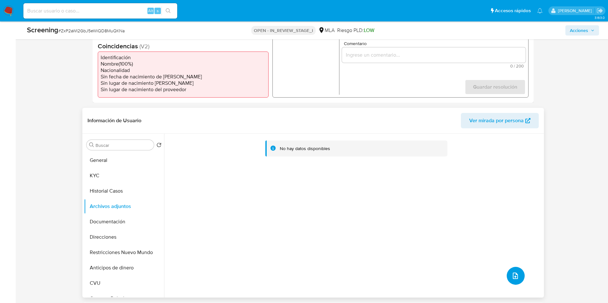
click at [410, 202] on icon "upload-file" at bounding box center [515, 276] width 8 height 8
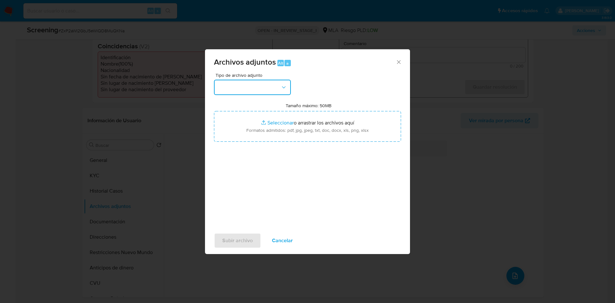
click at [260, 91] on button "button" at bounding box center [252, 87] width 77 height 15
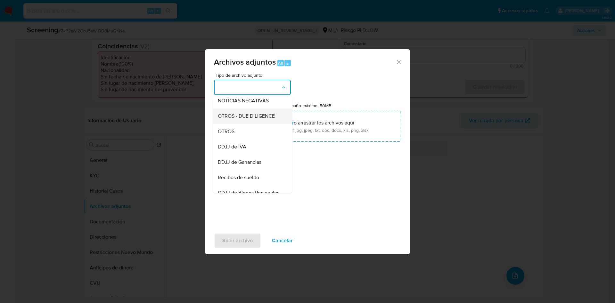
scroll to position [48, 0]
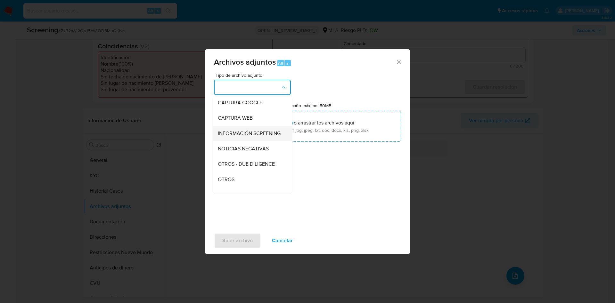
click at [260, 137] on span "INFORMACIÓN SCREENING" at bounding box center [249, 133] width 63 height 6
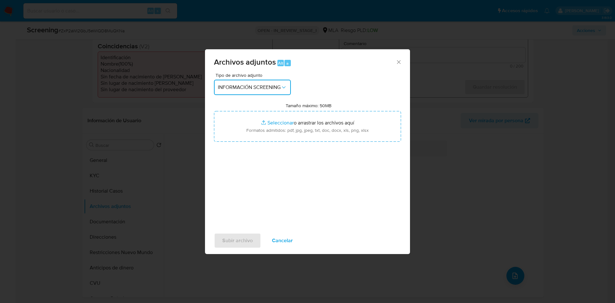
click at [260, 85] on span "INFORMACIÓN SCREENING" at bounding box center [249, 87] width 63 height 6
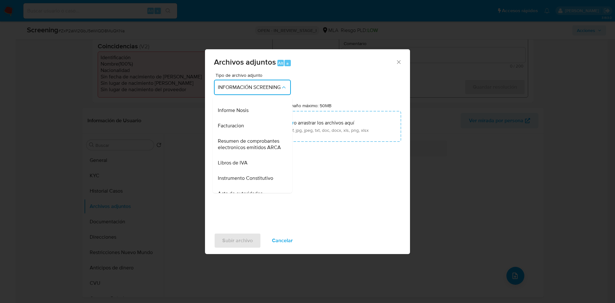
scroll to position [0, 0]
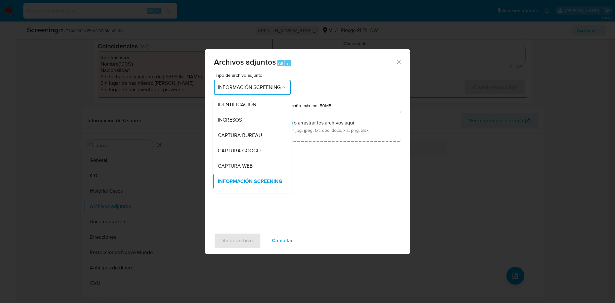
click at [318, 159] on div "Tipo de archivo adjunto INFORMACIÓN SCREENING IDENTIFICACIÓN INGRESOS CAPTURA B…" at bounding box center [307, 148] width 187 height 151
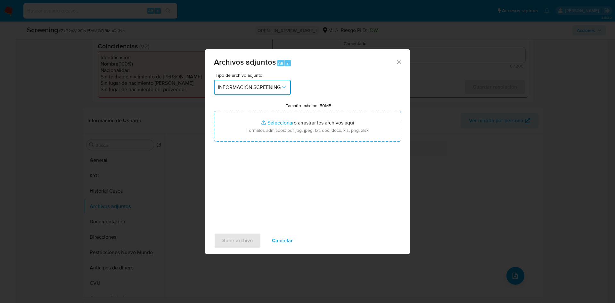
click at [251, 84] on span "INFORMACIÓN SCREENING" at bounding box center [249, 87] width 63 height 6
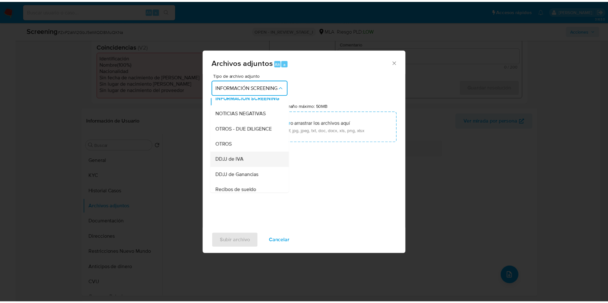
scroll to position [99, 0]
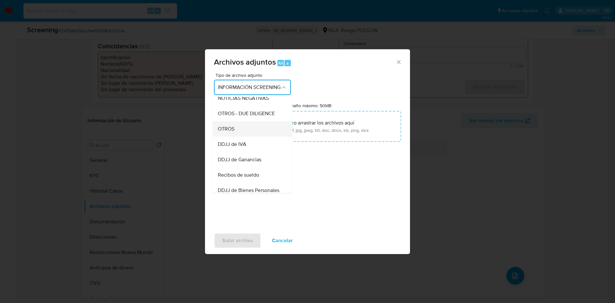
click at [233, 132] on span "OTROS" at bounding box center [226, 129] width 17 height 6
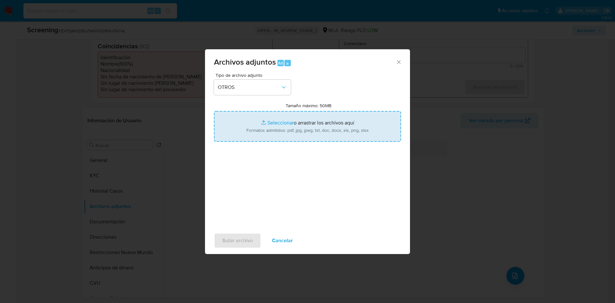
click at [277, 123] on input "Tamaño máximo: 50MB Seleccionar archivos" at bounding box center [307, 126] width 187 height 31
type input "C:\fakepath\NOSIS_PEP_20260687159-DIR-620658-20251015.pdf"
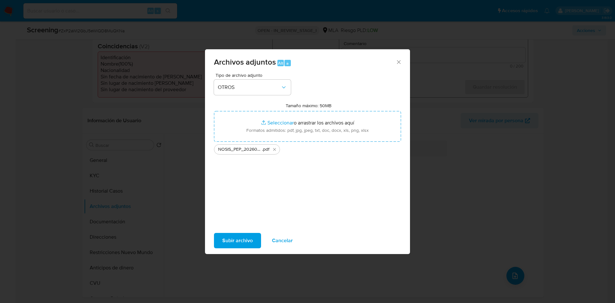
drag, startPoint x: 277, startPoint y: 123, endPoint x: 223, endPoint y: 240, distance: 129.2
click at [223, 202] on span "Subir archivo" at bounding box center [237, 241] width 30 height 14
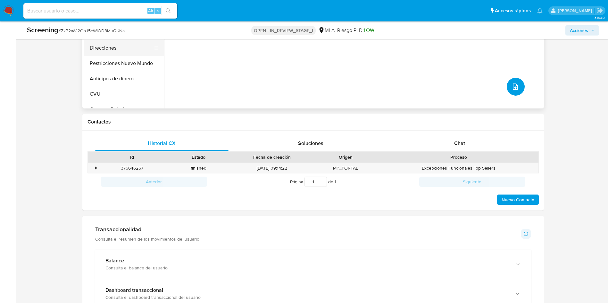
scroll to position [240, 0]
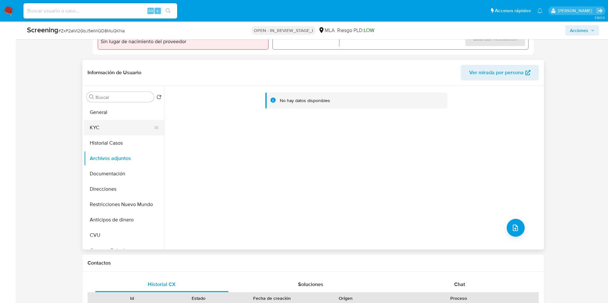
click at [114, 125] on button "KYC" at bounding box center [121, 127] width 75 height 15
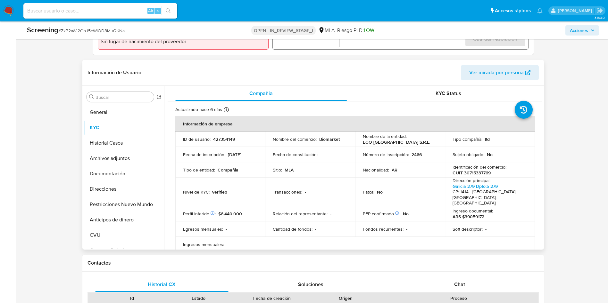
scroll to position [48, 0]
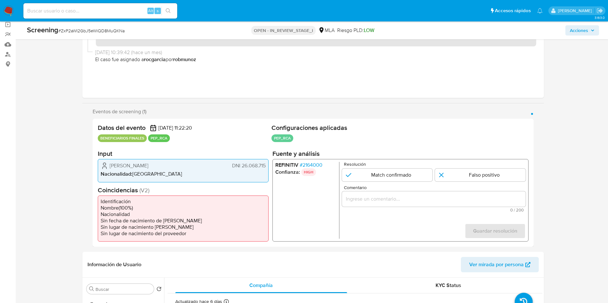
drag, startPoint x: 109, startPoint y: 164, endPoint x: 165, endPoint y: 164, distance: 56.1
click at [165, 164] on div "Julián Alberto La Rocca DNI 26.068.715" at bounding box center [183, 166] width 165 height 8
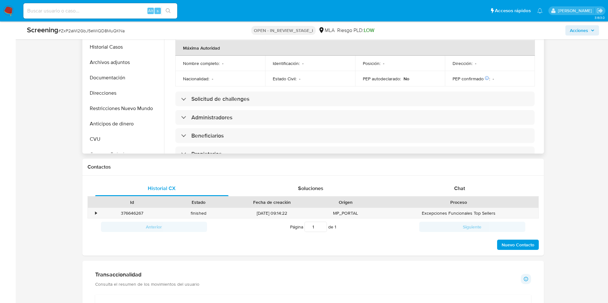
scroll to position [288, 0]
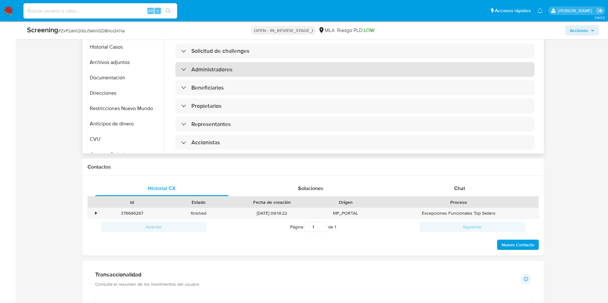
click at [217, 68] on h3 "Administradores" at bounding box center [211, 69] width 41 height 7
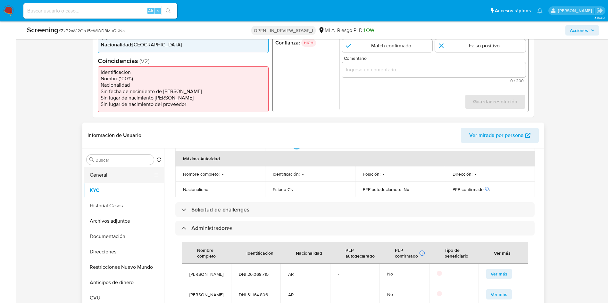
scroll to position [192, 0]
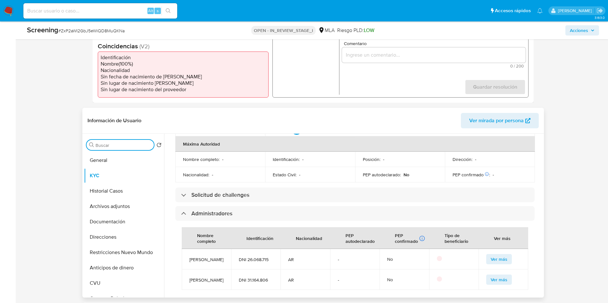
click at [103, 143] on input "Buscar" at bounding box center [123, 146] width 56 height 6
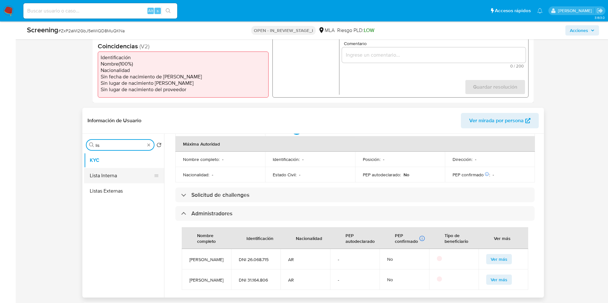
type input "lis"
click at [105, 177] on button "Lista Interna" at bounding box center [121, 175] width 75 height 15
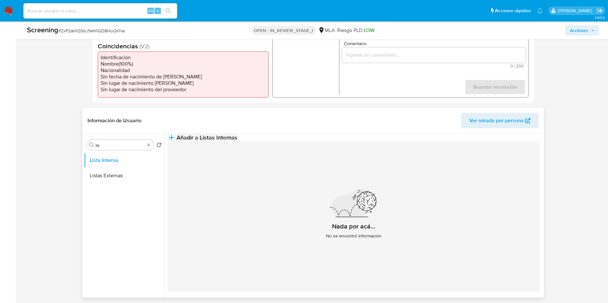
click at [237, 141] on span "Añadir a Listas Internas" at bounding box center [207, 137] width 61 height 7
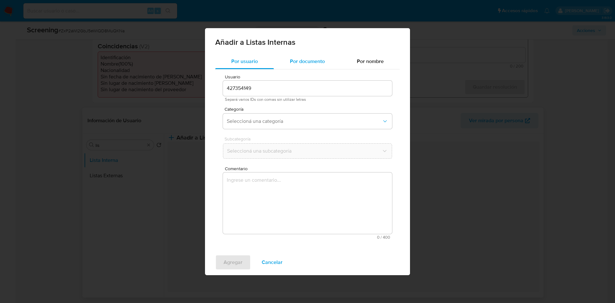
click at [312, 64] on span "Por documento" at bounding box center [307, 61] width 35 height 7
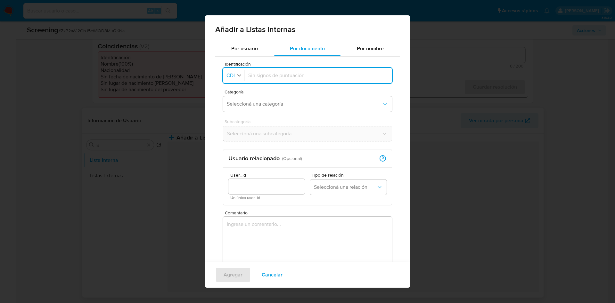
click at [236, 73] on icon "button" at bounding box center [239, 75] width 6 height 6
click at [238, 132] on li "DNI" at bounding box center [234, 134] width 25 height 15
click at [280, 202] on textarea "Comentario" at bounding box center [307, 248] width 169 height 62
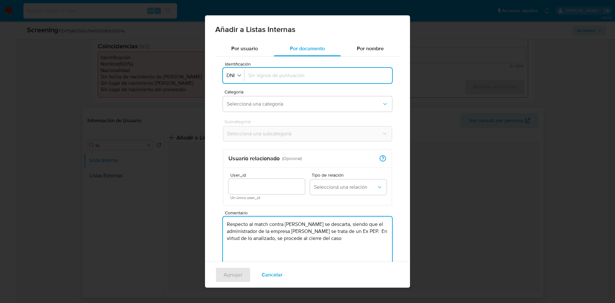
type textarea "Respecto al match contra PEP se descarta, siendo que el administrador de la emp…"
click at [265, 74] on input "Identificación" at bounding box center [318, 75] width 140 height 7
type input "26068715"
click at [261, 104] on span "Seleccioná una categoría" at bounding box center [304, 104] width 155 height 6
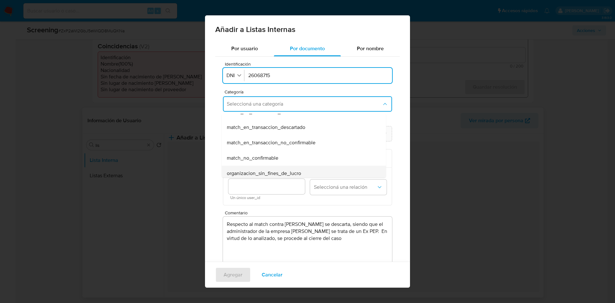
scroll to position [55, 0]
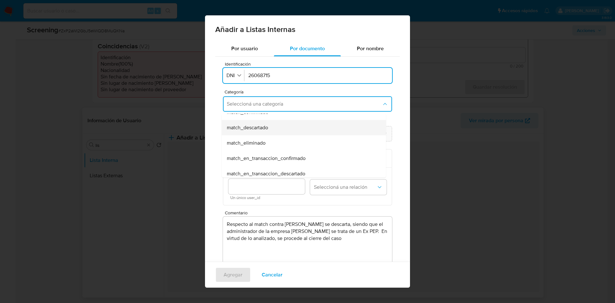
click at [276, 127] on div "match_descartado" at bounding box center [302, 127] width 150 height 15
click at [264, 133] on span "Seleccioná una subcategoría" at bounding box center [304, 134] width 155 height 6
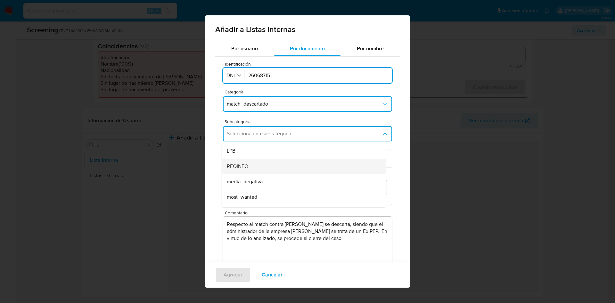
scroll to position [44, 0]
click at [257, 166] on div "pep" at bounding box center [302, 168] width 150 height 15
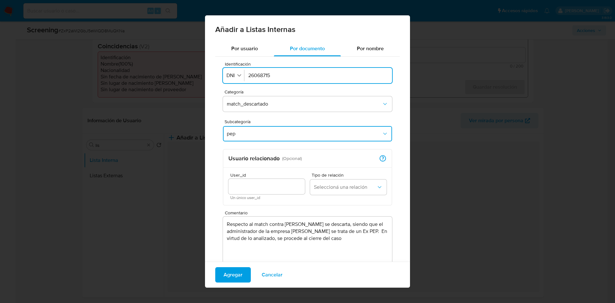
click at [260, 186] on input "User_id" at bounding box center [266, 187] width 77 height 8
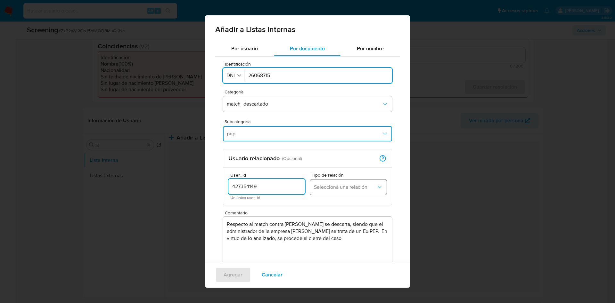
type input "427354149"
click at [326, 191] on button "Seleccioná una relación" at bounding box center [348, 187] width 77 height 15
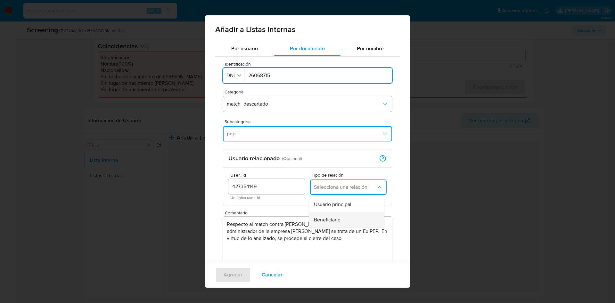
click at [328, 202] on div "Beneficiario" at bounding box center [345, 219] width 62 height 15
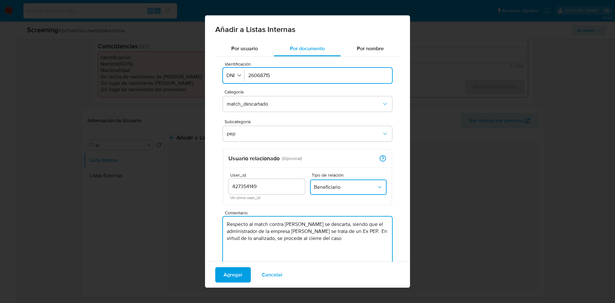
click at [285, 202] on textarea "Respecto al match contra PEP se descarta, siendo que el administrador de la emp…" at bounding box center [307, 248] width 169 height 62
click at [0, 0] on lt-span "empresa ," at bounding box center [0, 0] width 0 height 0
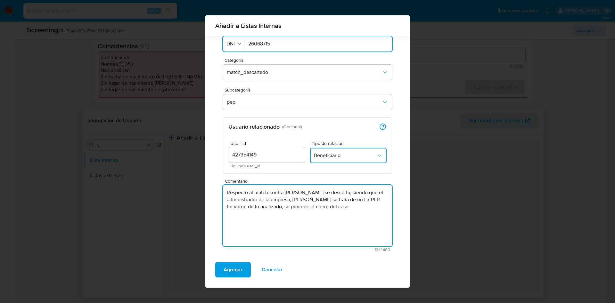
scroll to position [27, 0]
drag, startPoint x: 379, startPoint y: 207, endPoint x: 178, endPoint y: 186, distance: 202.5
click at [178, 186] on div "Añadir a Listas Internas Por usuario Por documento Por nombre Identificación Id…" at bounding box center [307, 151] width 615 height 303
click at [270, 202] on textarea "Respecto al match contra PEP se descarta, siendo que el administrador de la emp…" at bounding box center [307, 216] width 169 height 62
drag, startPoint x: 246, startPoint y: 203, endPoint x: 361, endPoint y: 211, distance: 115.6
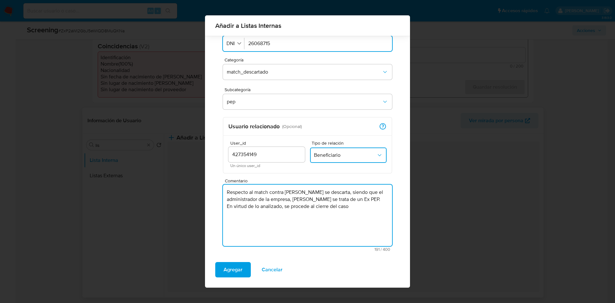
click at [361, 202] on textarea "Respecto al match contra PEP se descarta, siendo que el administrador de la emp…" at bounding box center [307, 216] width 169 height 62
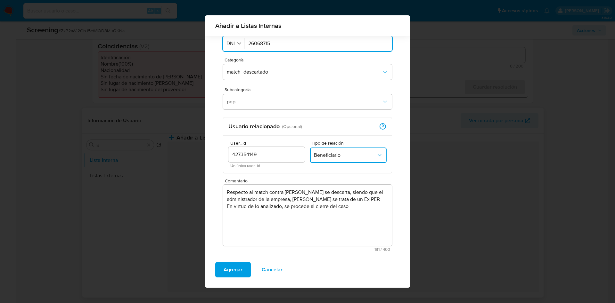
click at [387, 202] on div "Identificación Identificación DNI 26068715 Categoría match_descartado Subcatego…" at bounding box center [307, 141] width 185 height 232
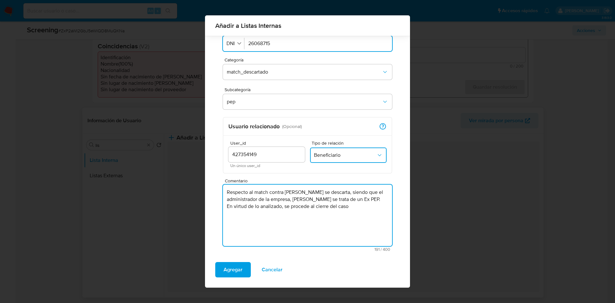
drag, startPoint x: 380, startPoint y: 206, endPoint x: 216, endPoint y: 180, distance: 166.1
click at [202, 171] on div "Añadir a Listas Internas Por usuario Por documento Por nombre Identificación Id…" at bounding box center [307, 151] width 615 height 303
drag, startPoint x: 291, startPoint y: 208, endPoint x: 270, endPoint y: 211, distance: 21.6
click at [291, 202] on textarea "Respecto al match contra PEP se descarta, siendo que el administrador de la emp…" at bounding box center [307, 216] width 169 height 62
click at [247, 202] on textarea "Respecto al match contra PEP se descarta, siendo que el administrador de la emp…" at bounding box center [307, 216] width 169 height 62
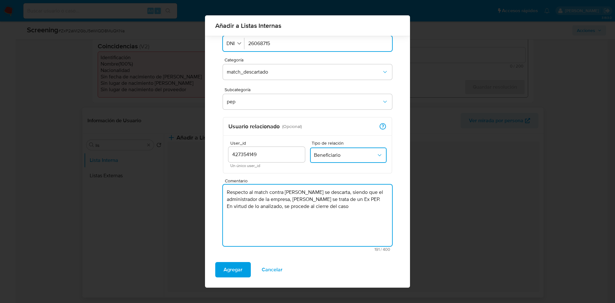
drag, startPoint x: 243, startPoint y: 210, endPoint x: 379, endPoint y: 205, distance: 135.9
click at [379, 202] on textarea "Respecto al match contra PEP se descarta, siendo que el administrador de la emp…" at bounding box center [307, 216] width 169 height 62
type textarea "Respecto al match contra PEP se descarta, siendo que el administrador de la emp…"
click at [239, 202] on span "Agregar" at bounding box center [233, 270] width 19 height 14
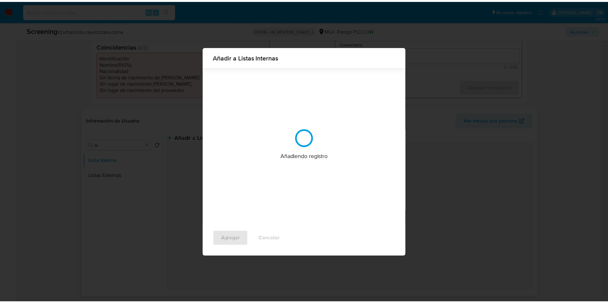
scroll to position [0, 0]
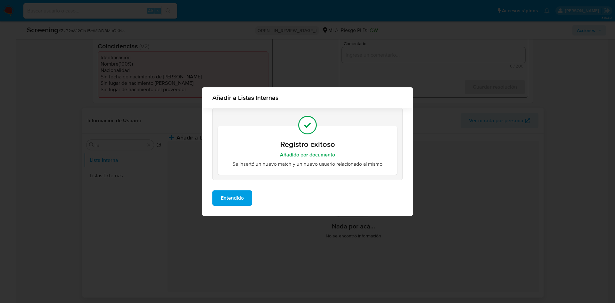
click at [227, 194] on span "Entendido" at bounding box center [232, 198] width 23 height 14
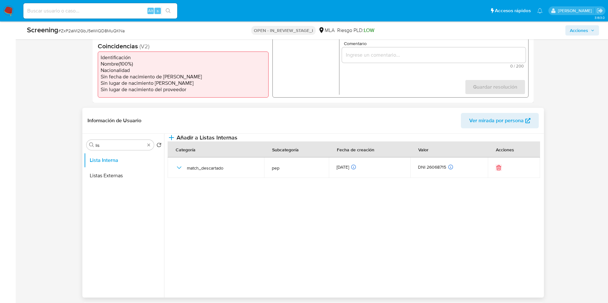
scroll to position [96, 0]
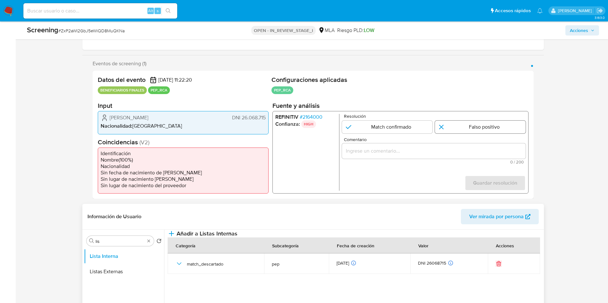
click at [410, 126] on input "1 de 1" at bounding box center [480, 127] width 91 height 13
radio input "true"
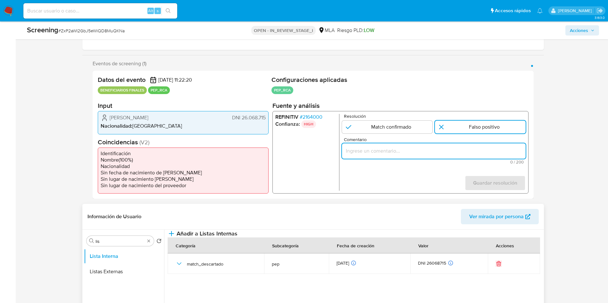
click at [410, 151] on input "Comentario" at bounding box center [434, 151] width 184 height 8
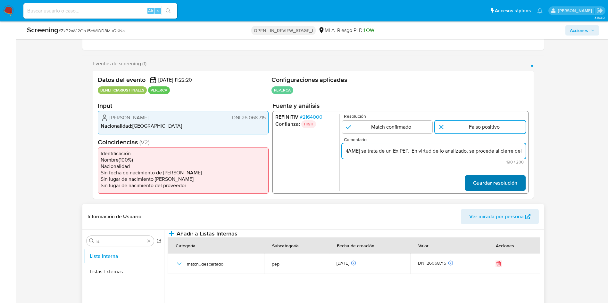
type input "Respecto al match contra PEP se descarta, siendo que el administrador de la emp…"
click at [410, 185] on span "Guardar resolución" at bounding box center [495, 183] width 44 height 14
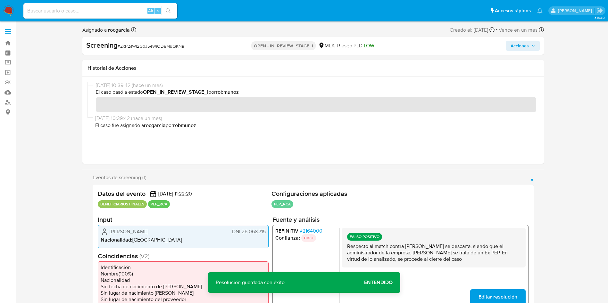
click at [410, 46] on span "Acciones" at bounding box center [519, 46] width 18 height 10
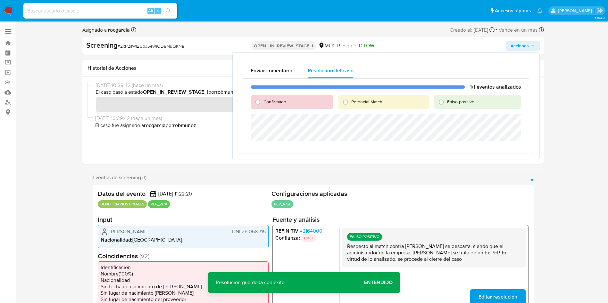
click at [410, 106] on div "Falso positivo" at bounding box center [477, 101] width 87 height 13
click at [410, 105] on div "Falso positivo" at bounding box center [477, 101] width 87 height 13
click at [410, 102] on span "Falso positivo" at bounding box center [460, 102] width 27 height 6
click at [410, 102] on input "Falso positivo" at bounding box center [441, 102] width 10 height 10
radio input "true"
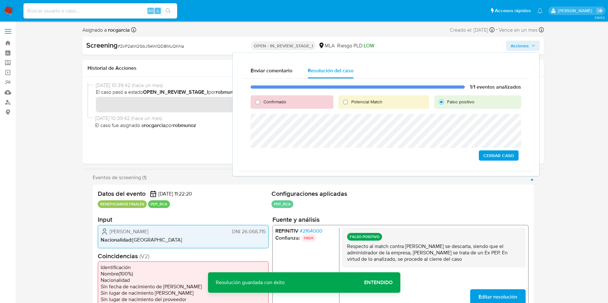
click at [410, 158] on span "Cerrar Caso" at bounding box center [498, 155] width 31 height 9
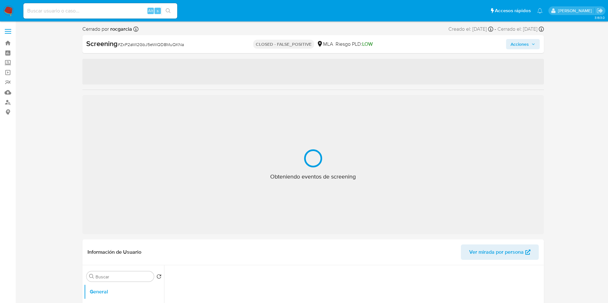
select select "10"
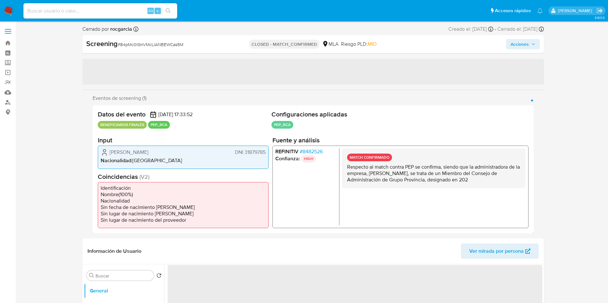
select select "10"
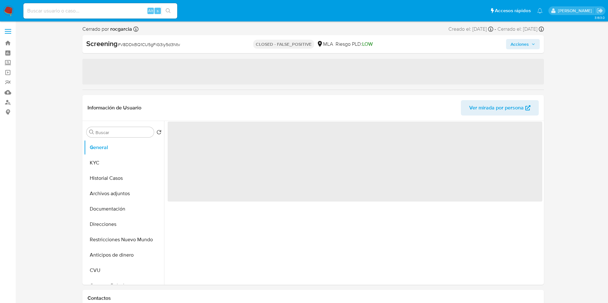
select select "10"
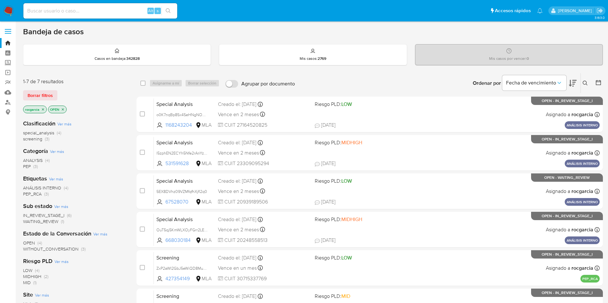
scroll to position [110, 0]
